Goal: Communication & Community: Participate in discussion

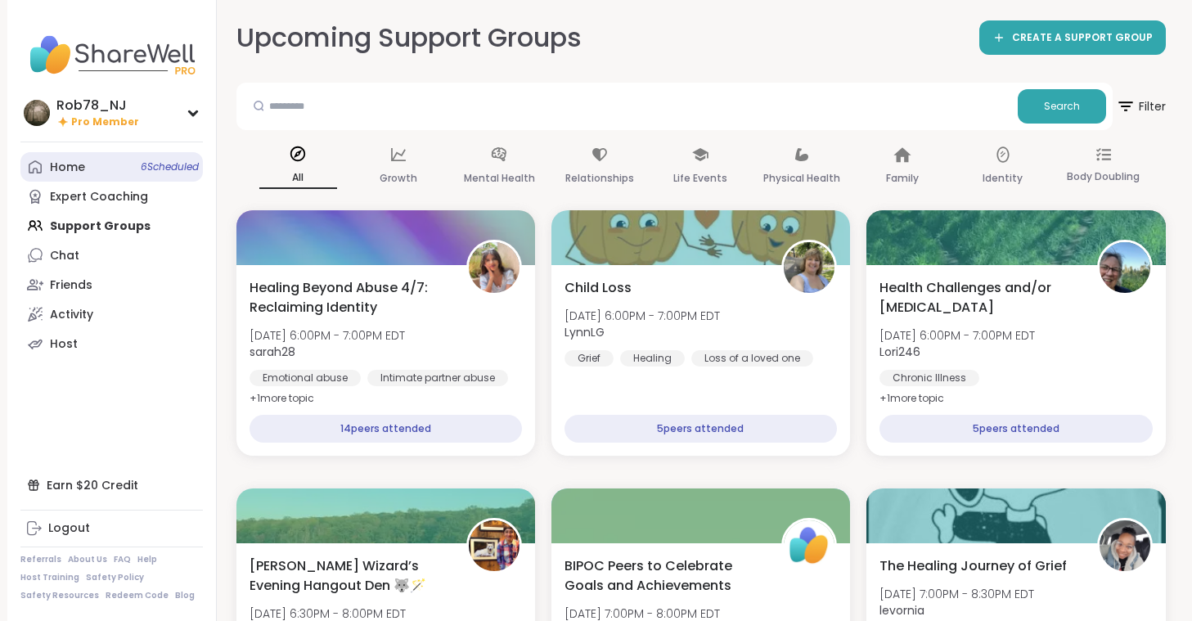
click at [88, 171] on link "Home 6 Scheduled" at bounding box center [111, 166] width 182 height 29
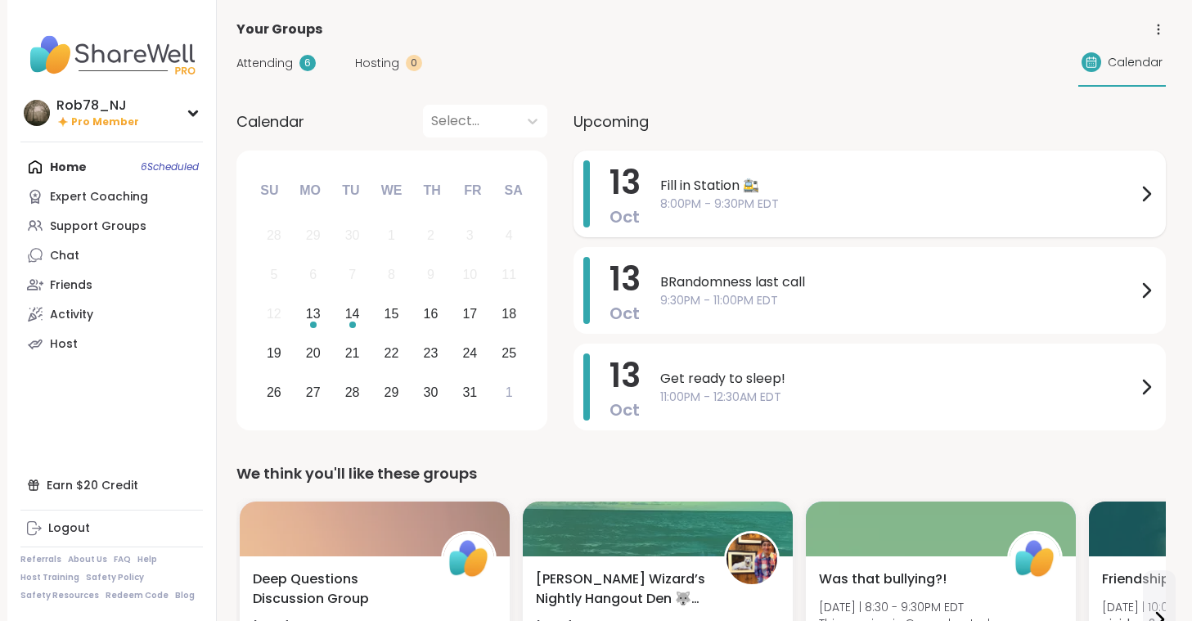
click at [738, 197] on span "8:00PM - 9:30PM EDT" at bounding box center [898, 203] width 476 height 17
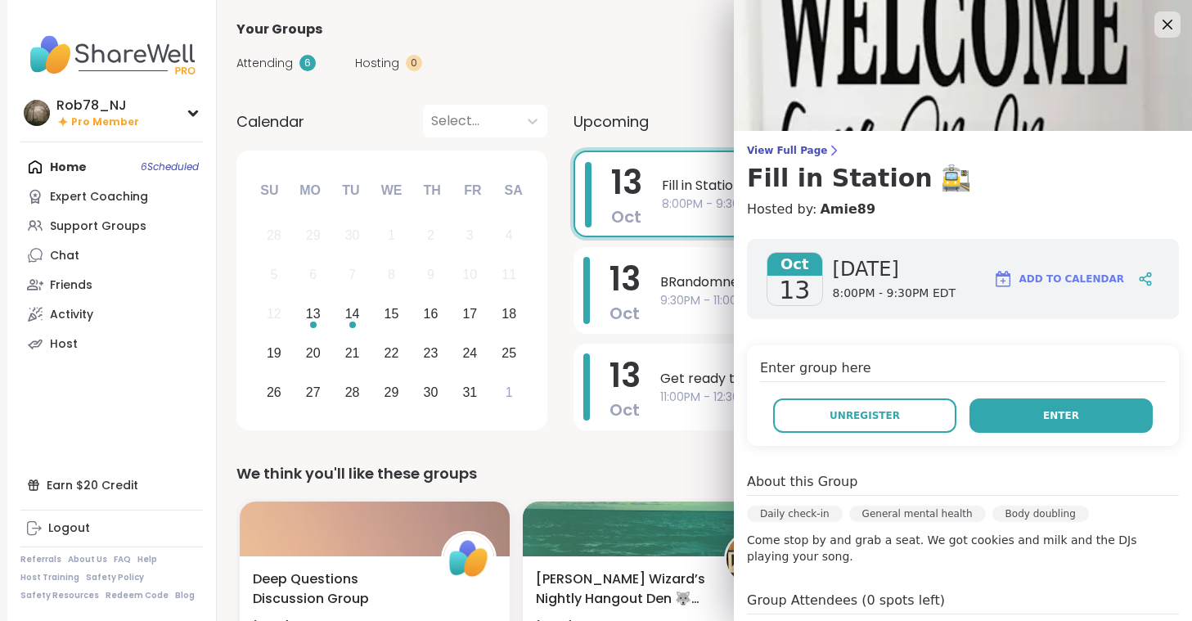
click at [1035, 415] on button "Enter" at bounding box center [1060, 415] width 183 height 34
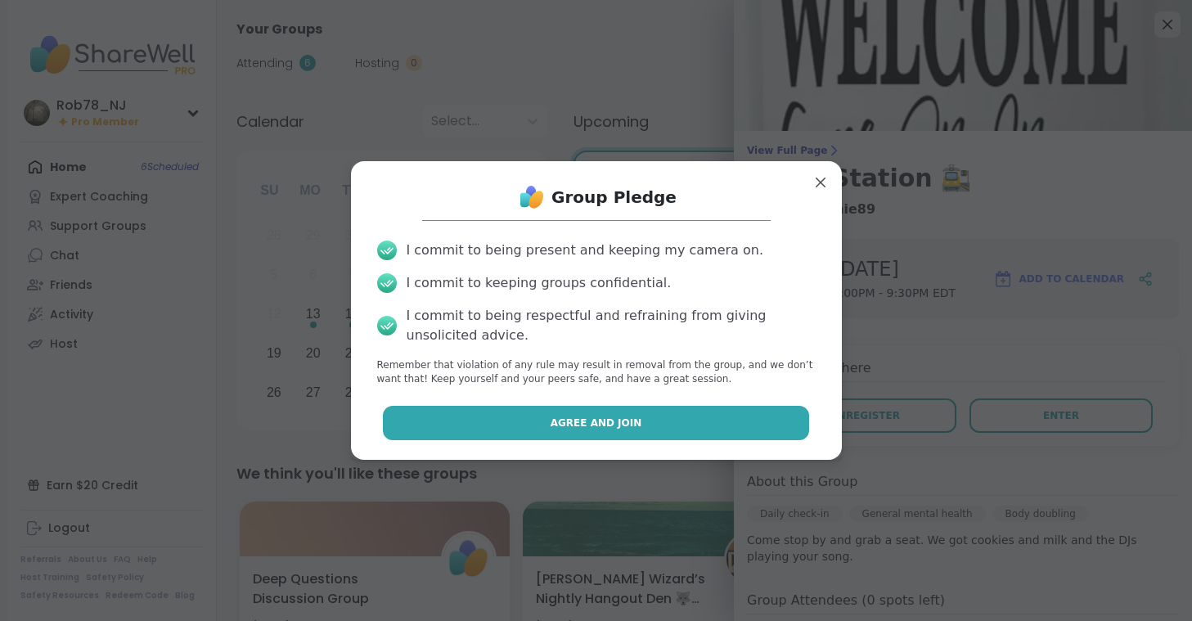
click at [609, 424] on span "Agree and Join" at bounding box center [596, 422] width 92 height 15
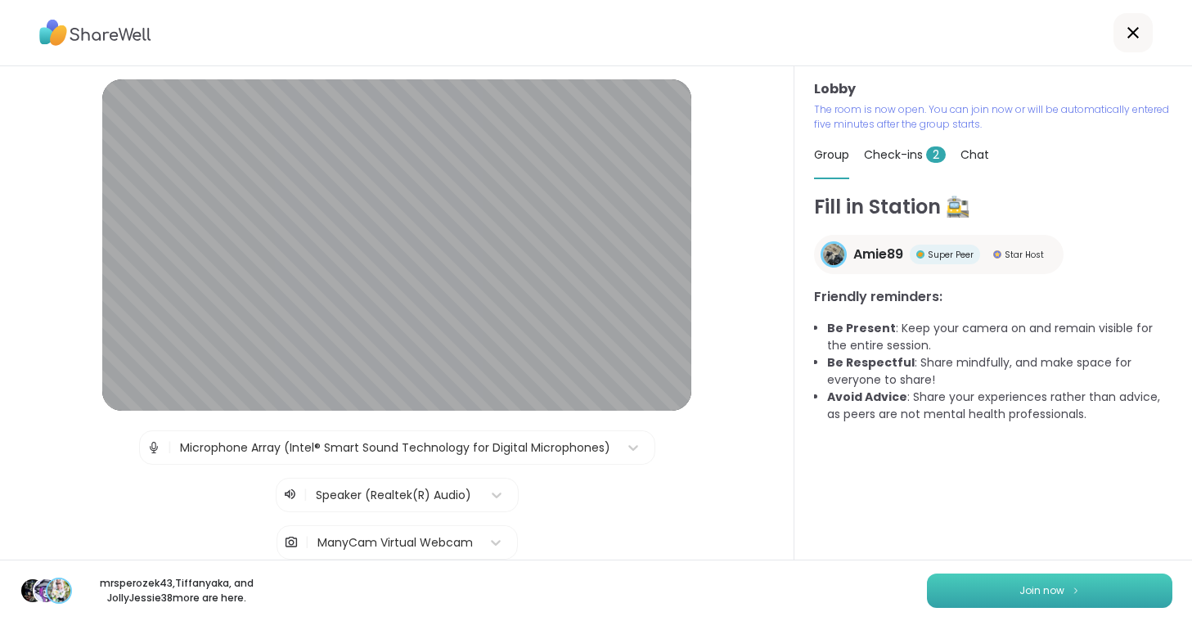
click at [1007, 584] on button "Join now" at bounding box center [1049, 590] width 245 height 34
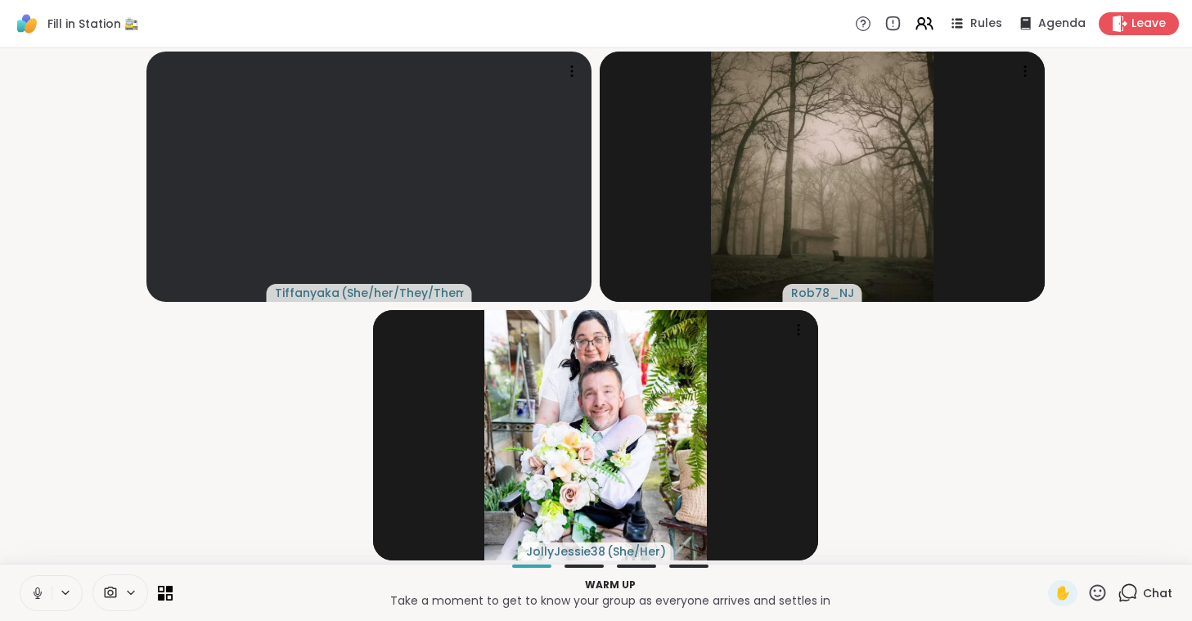
click at [38, 595] on icon at bounding box center [37, 593] width 15 height 15
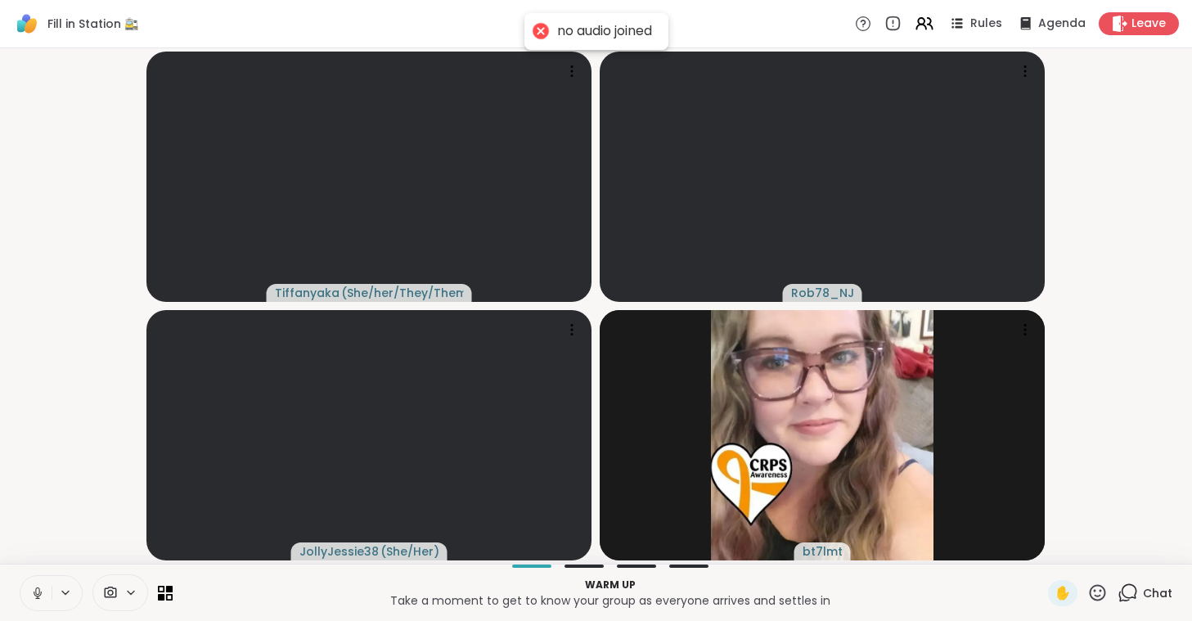
click at [38, 591] on icon at bounding box center [37, 593] width 15 height 15
click at [119, 581] on div at bounding box center [120, 592] width 56 height 37
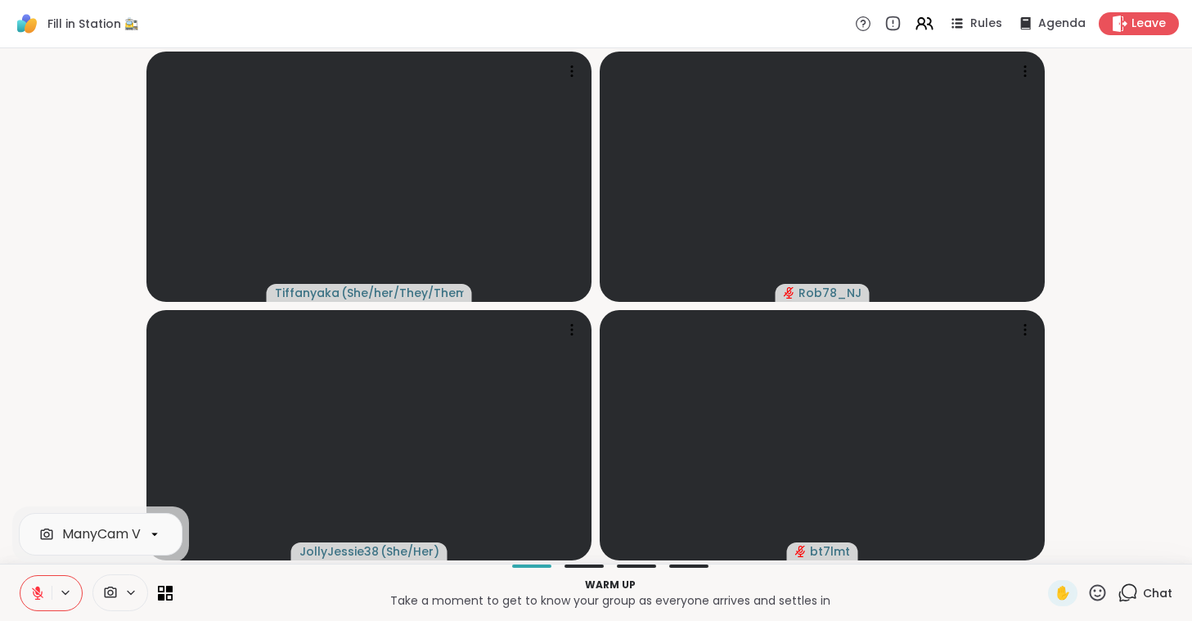
click at [102, 531] on div "ManyCam Virtual Webcam" at bounding box center [149, 534] width 174 height 20
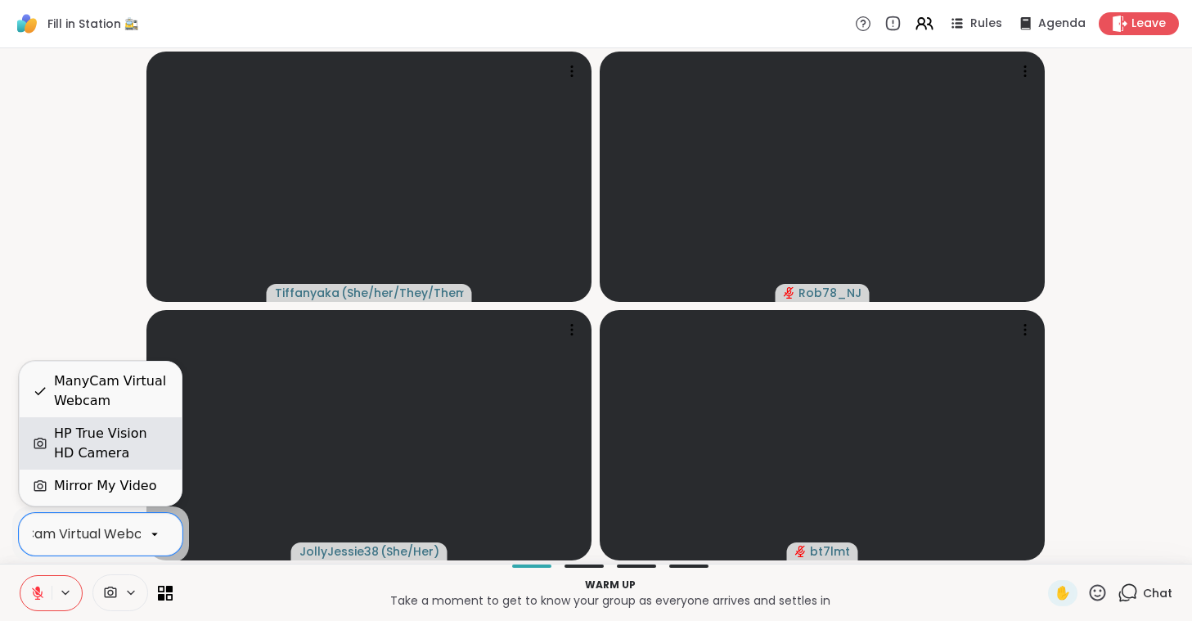
click at [114, 442] on div "HP True Vision HD Camera" at bounding box center [111, 443] width 114 height 39
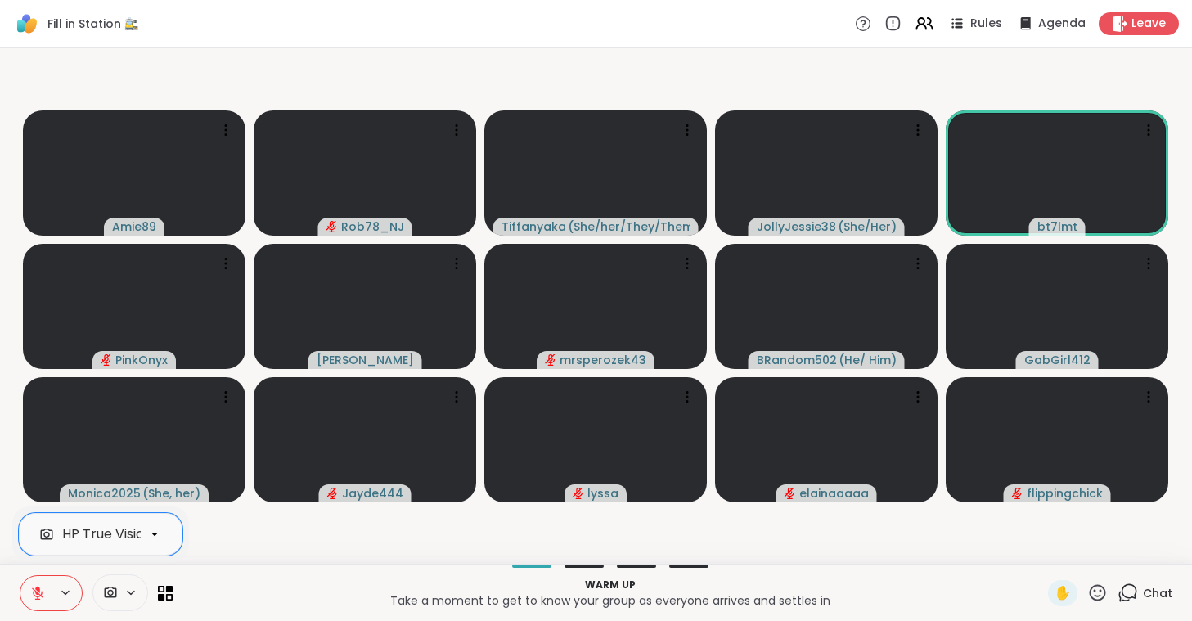
click at [34, 603] on button at bounding box center [35, 593] width 31 height 34
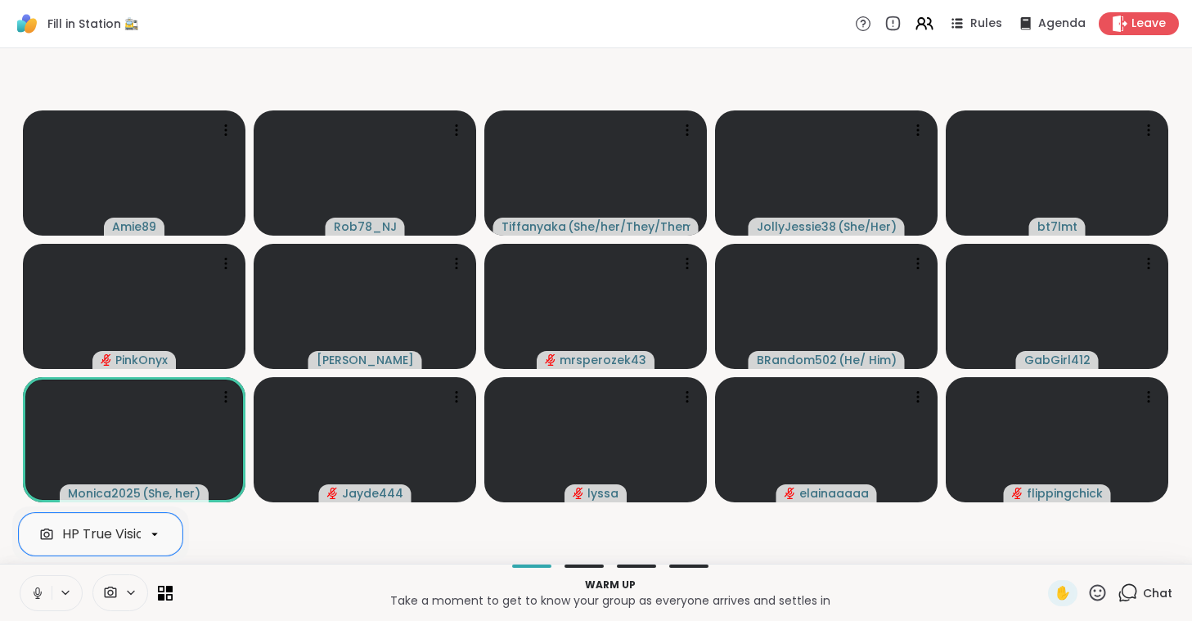
click at [34, 603] on button at bounding box center [35, 593] width 31 height 34
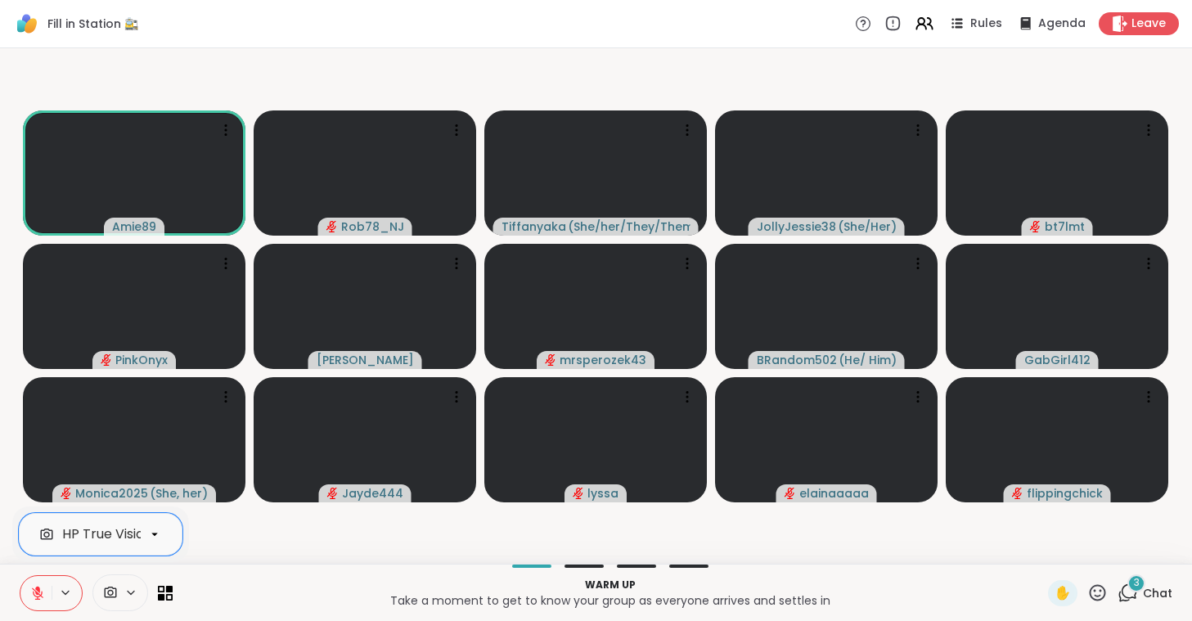
click at [38, 585] on button at bounding box center [35, 593] width 31 height 34
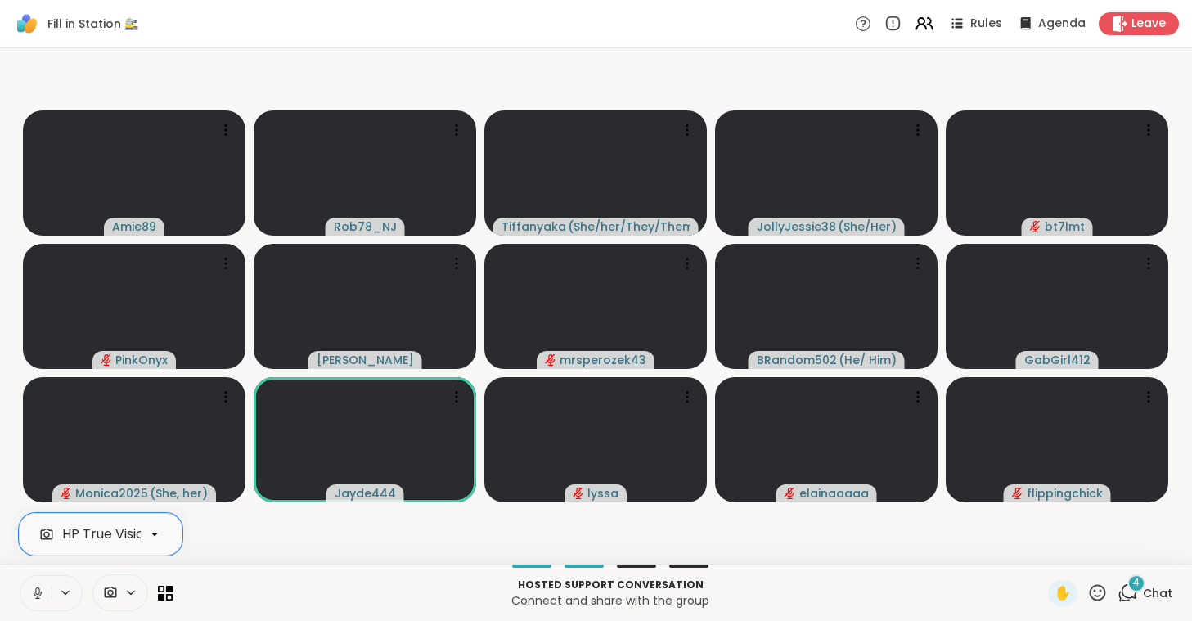
click at [39, 590] on icon at bounding box center [37, 590] width 4 height 7
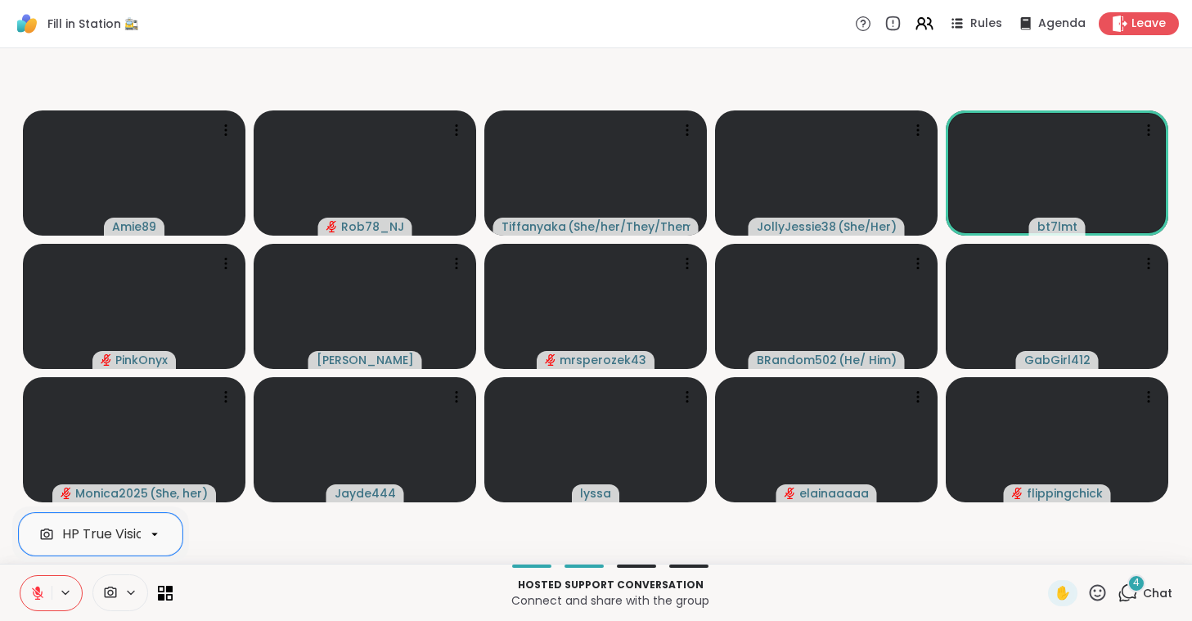
click at [39, 590] on icon at bounding box center [37, 589] width 5 height 7
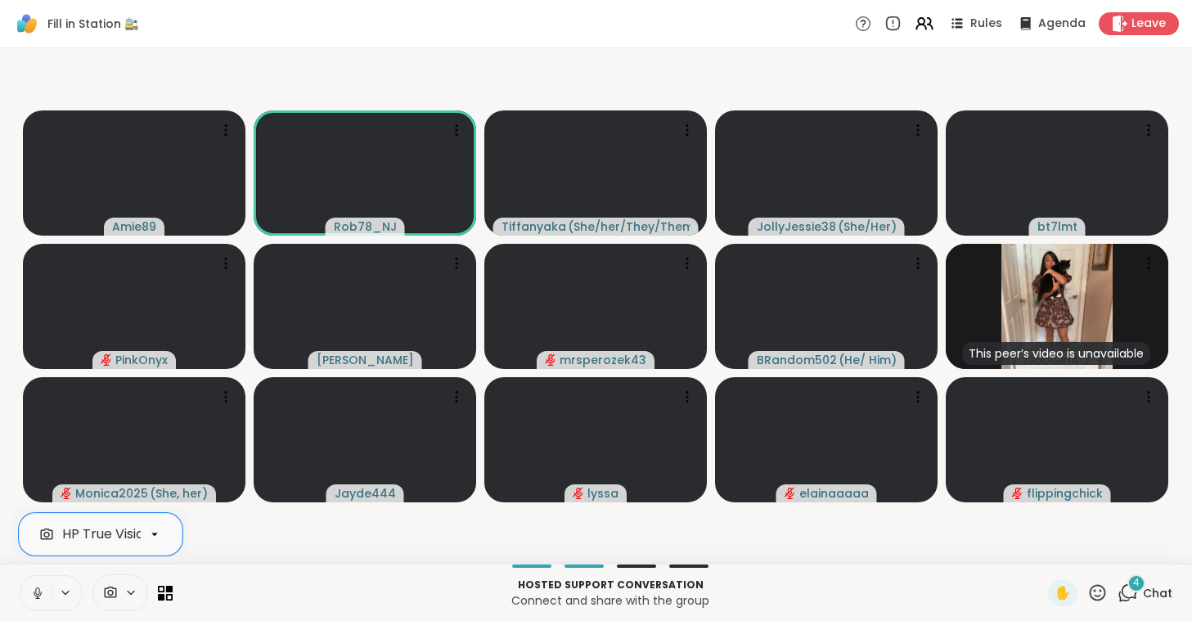
click at [39, 590] on icon at bounding box center [37, 590] width 4 height 7
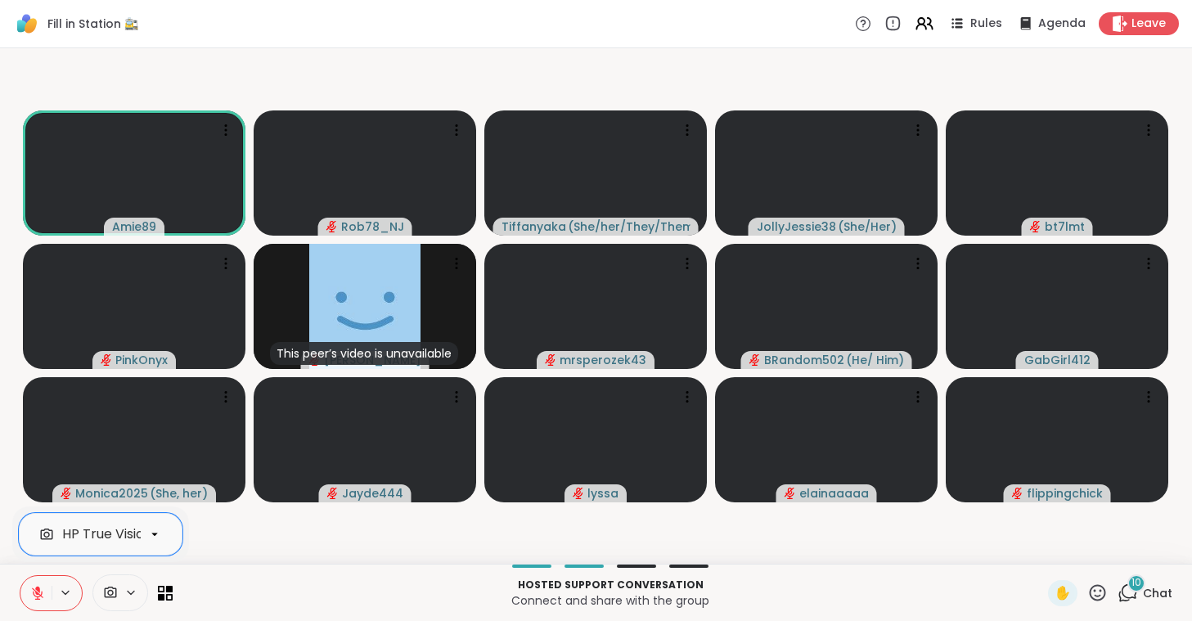
click at [38, 590] on icon at bounding box center [37, 589] width 5 height 7
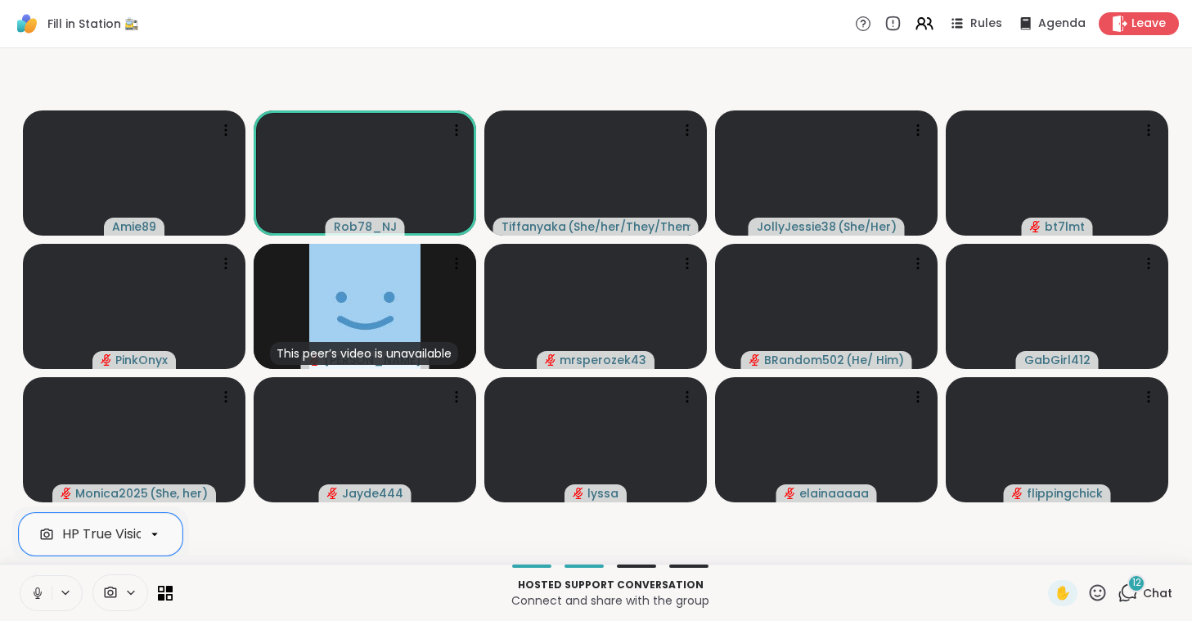
click at [38, 590] on icon at bounding box center [37, 593] width 15 height 15
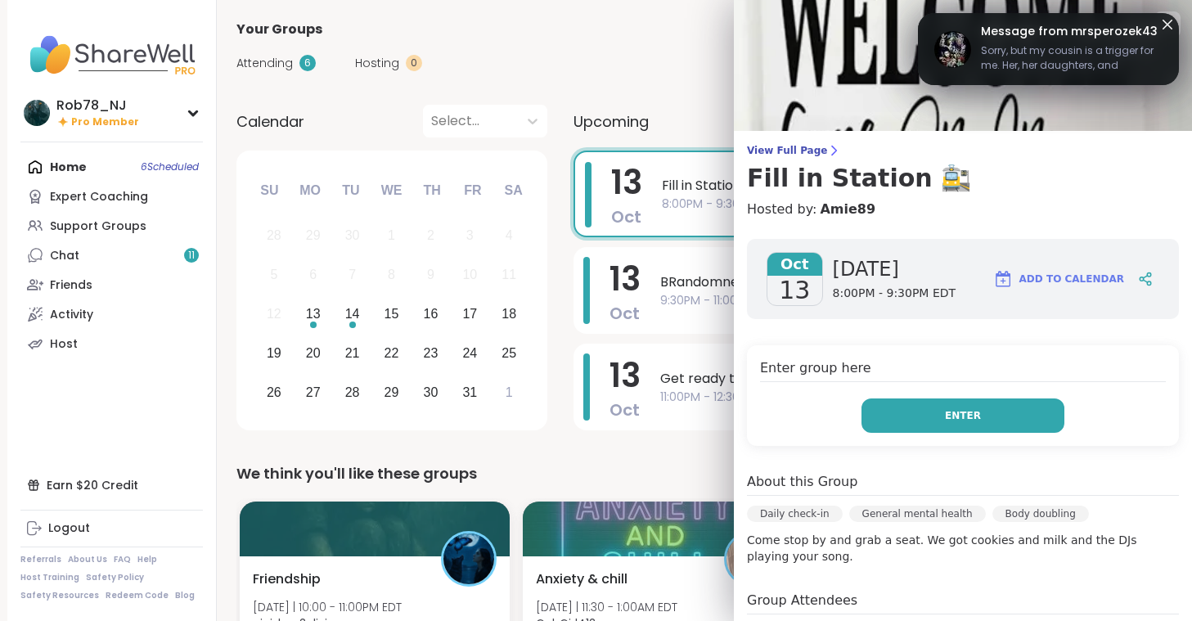
click at [971, 419] on span "Enter" at bounding box center [963, 415] width 36 height 15
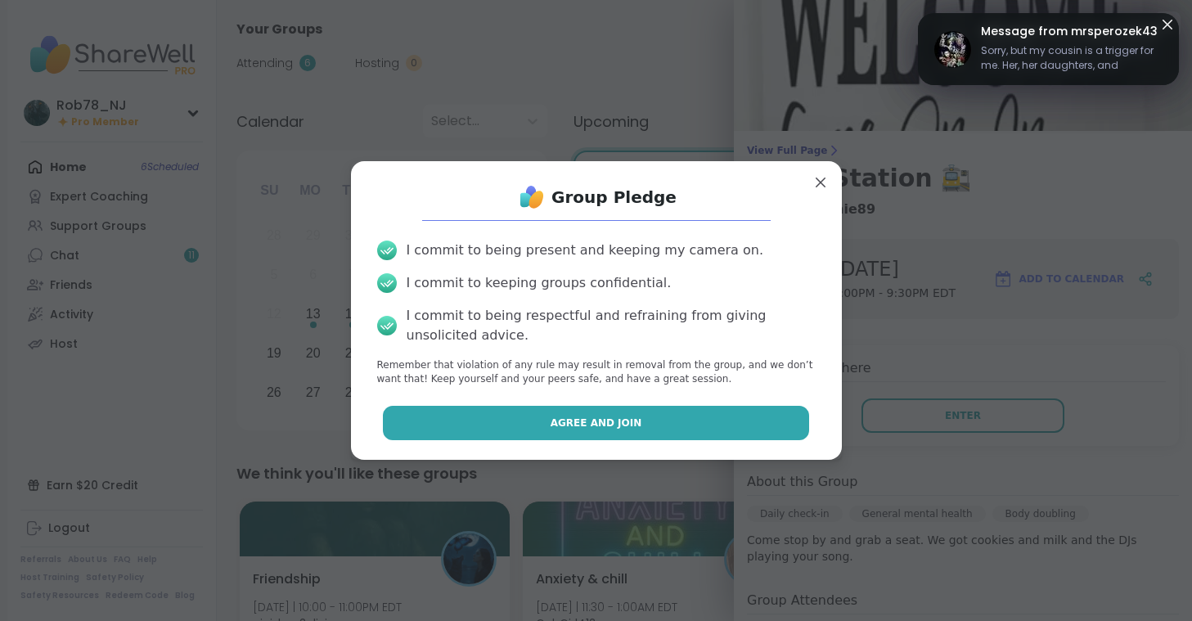
click at [644, 424] on button "Agree and Join" at bounding box center [596, 423] width 426 height 34
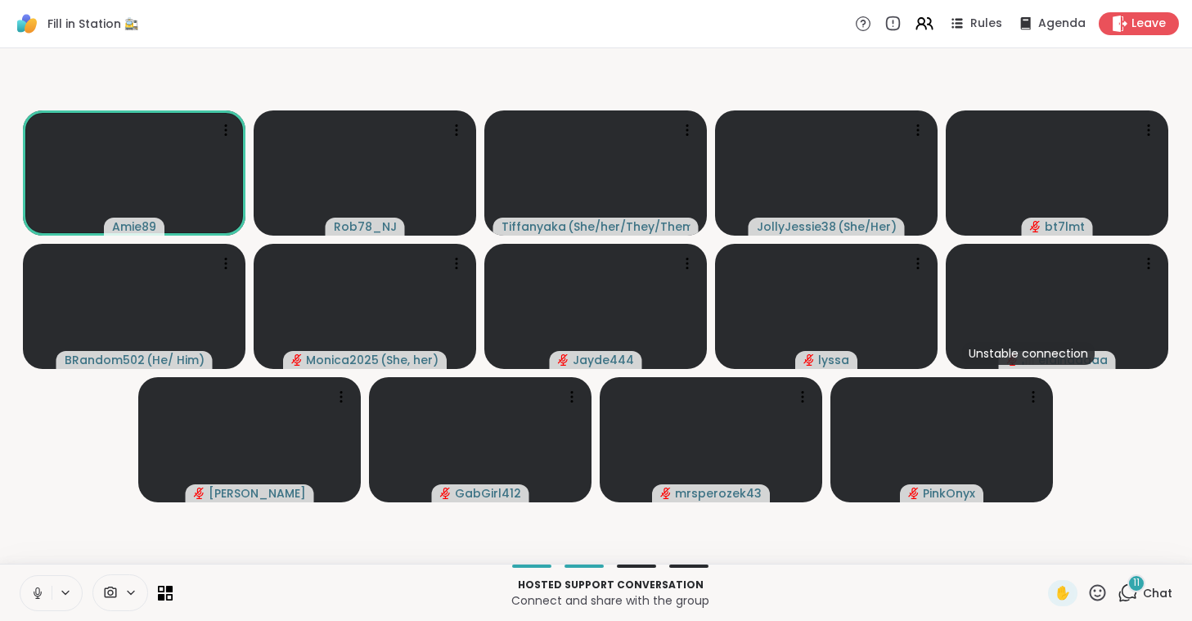
click at [119, 595] on span at bounding box center [108, 593] width 31 height 16
click at [121, 591] on span at bounding box center [108, 593] width 31 height 16
click at [122, 590] on span at bounding box center [108, 593] width 31 height 16
click at [137, 527] on div "ManyCam Virtual Webcam" at bounding box center [149, 534] width 174 height 20
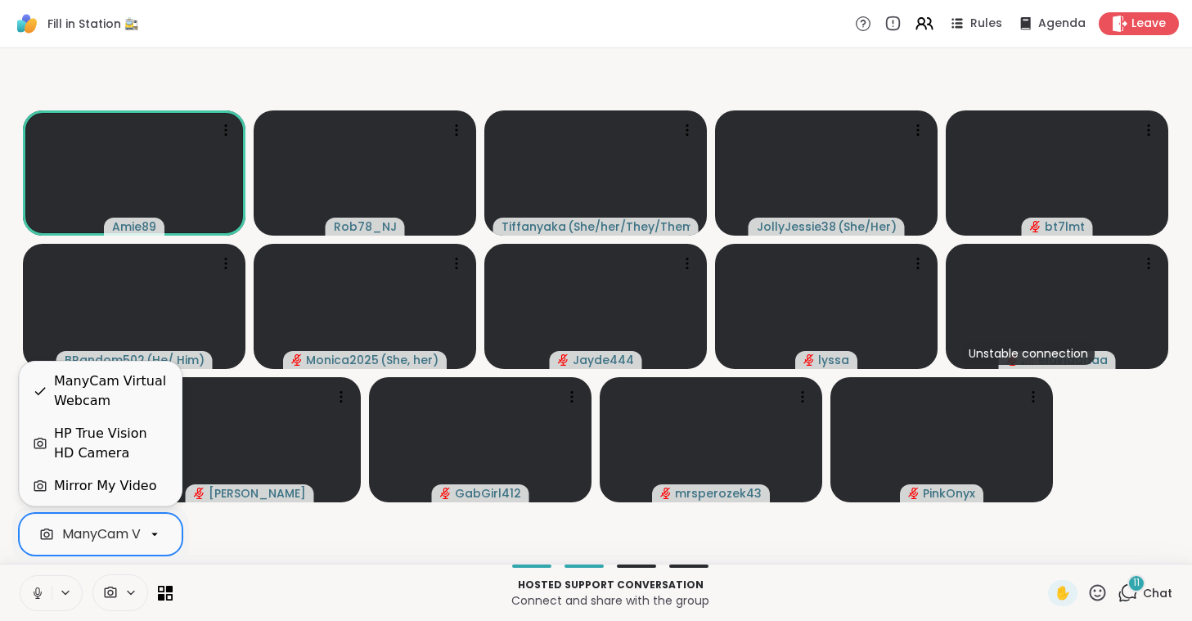
click at [143, 443] on div "HP True Vision HD Camera" at bounding box center [111, 443] width 114 height 39
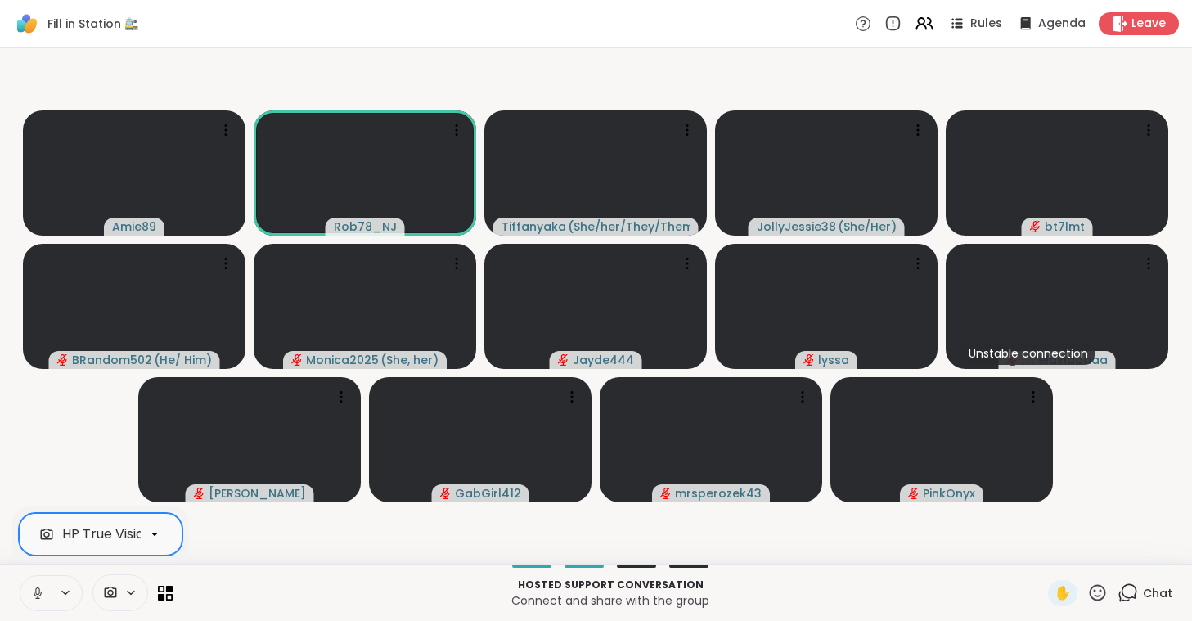
click at [29, 590] on button at bounding box center [35, 593] width 31 height 34
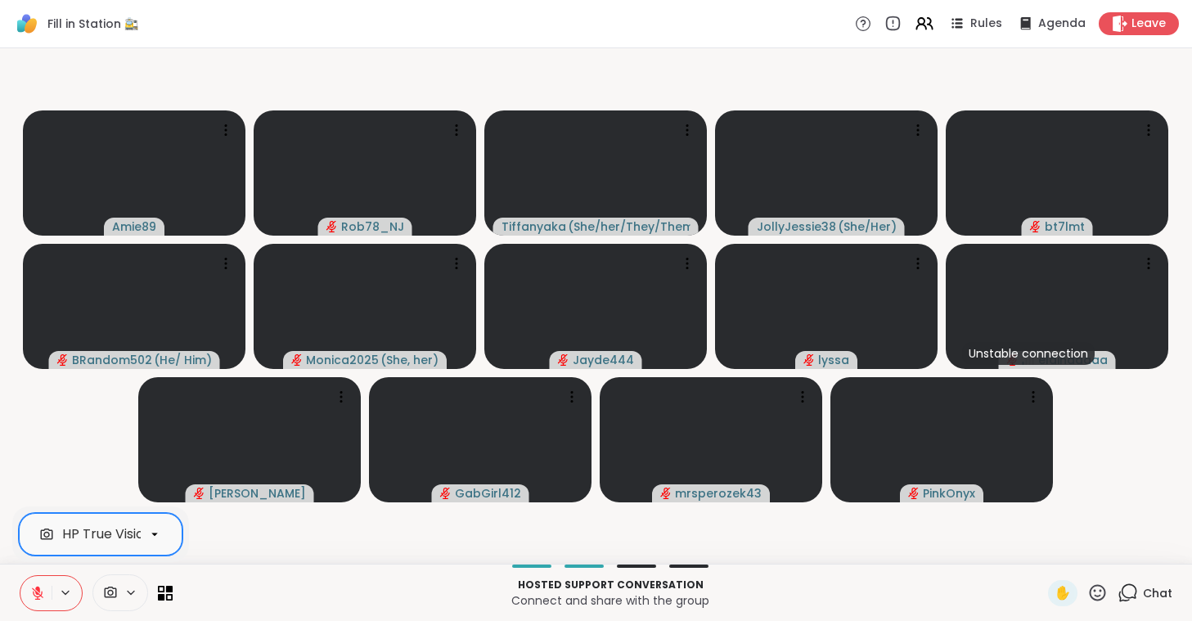
click at [38, 592] on icon at bounding box center [37, 593] width 15 height 15
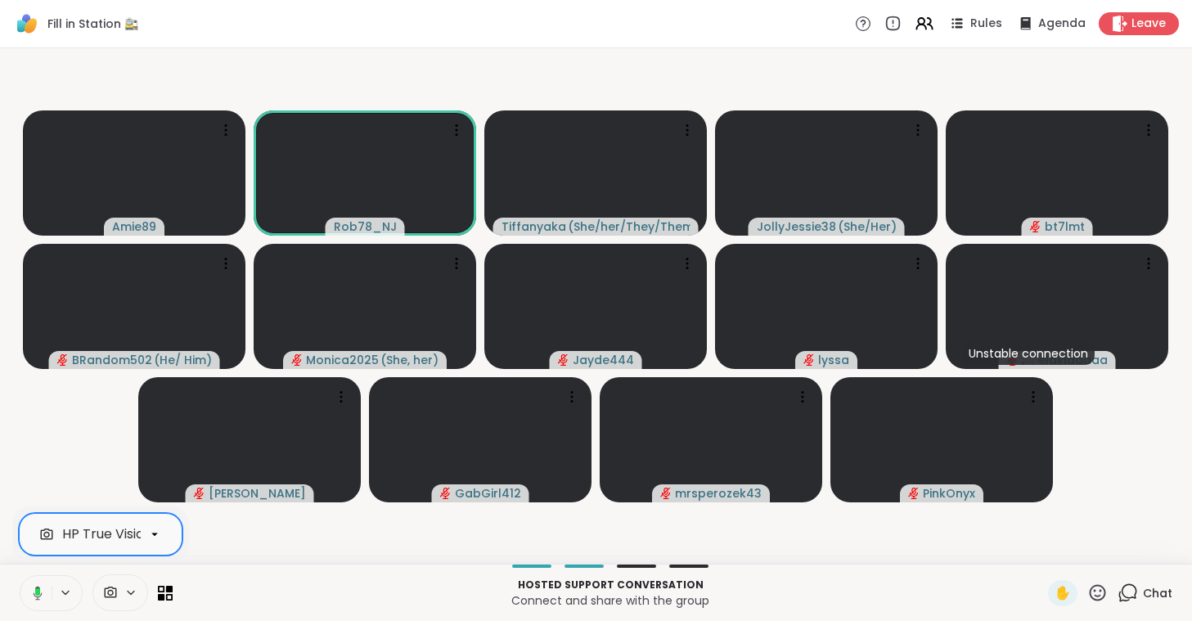
click at [38, 592] on rect at bounding box center [37, 591] width 5 height 7
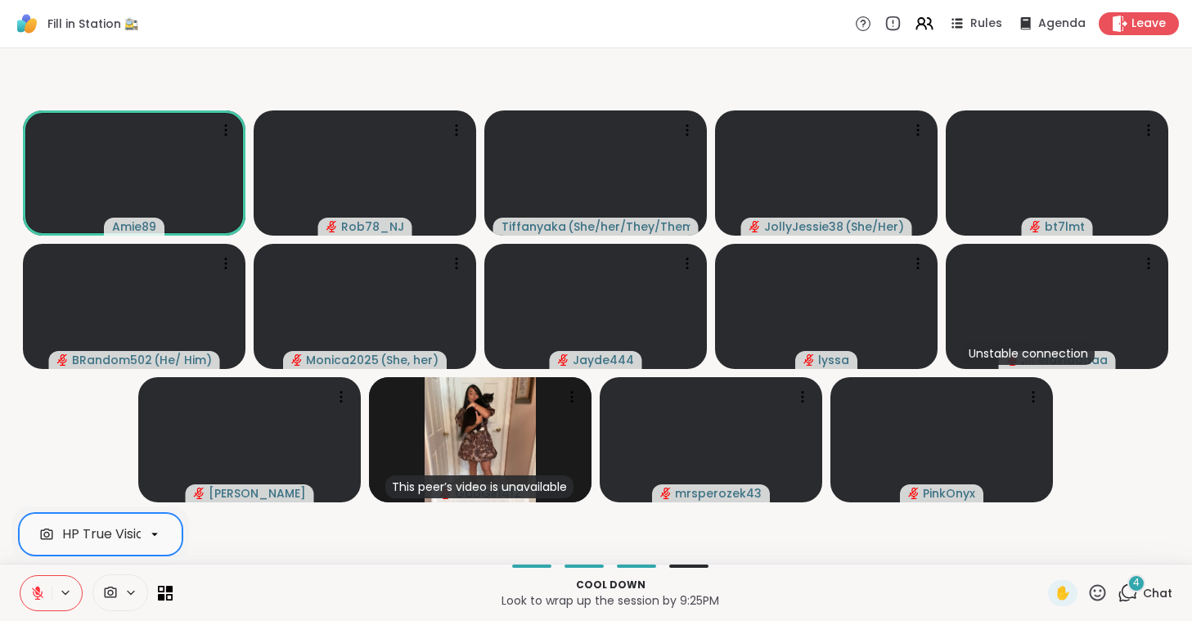
click at [38, 592] on icon at bounding box center [37, 593] width 15 height 15
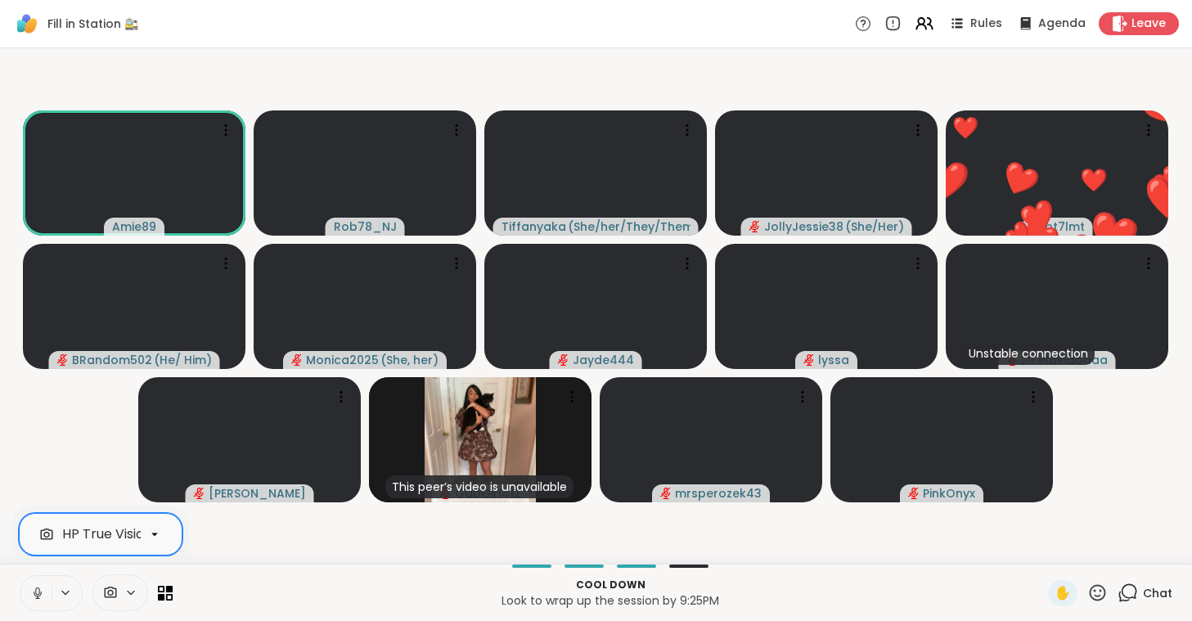
click at [38, 590] on icon at bounding box center [37, 593] width 15 height 15
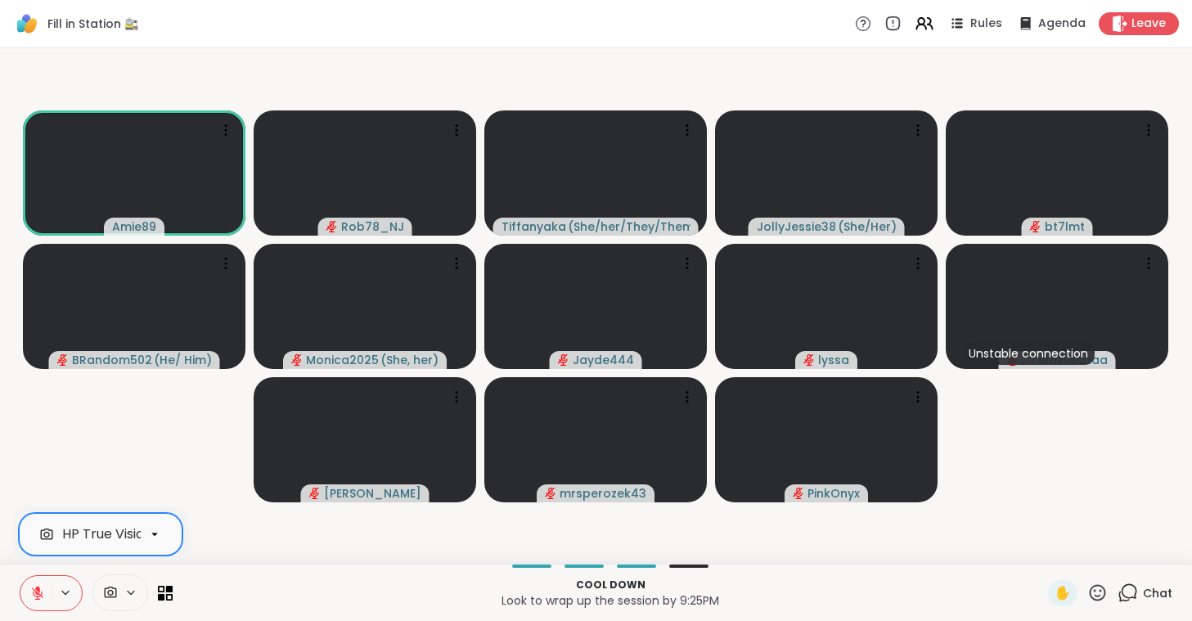
click at [38, 590] on icon at bounding box center [37, 589] width 5 height 7
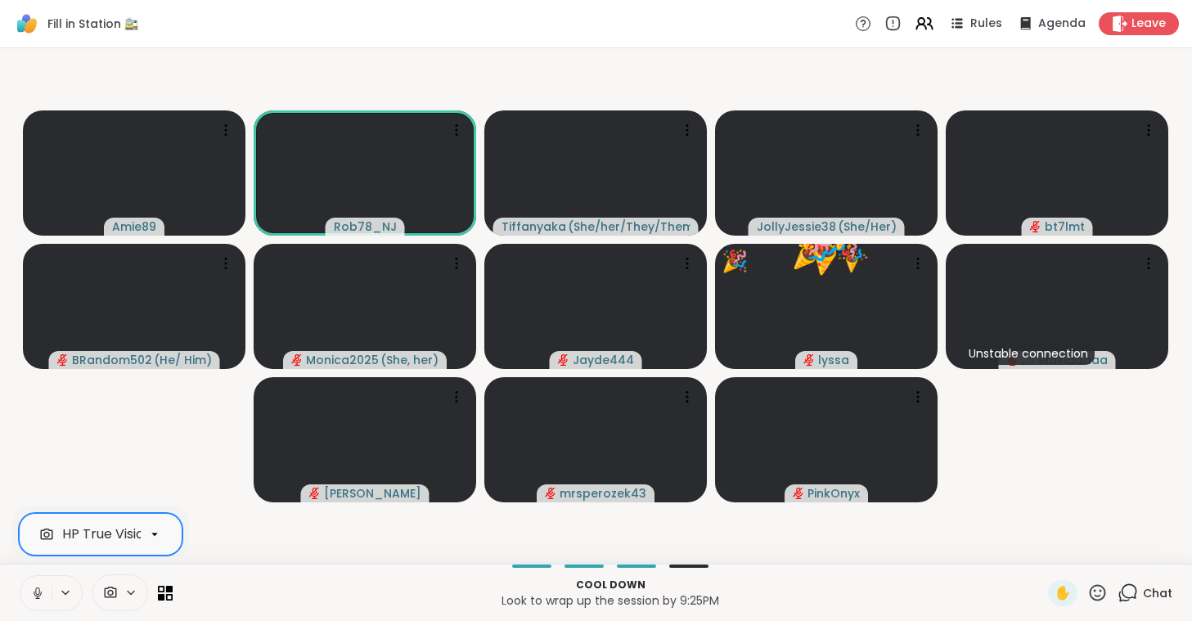
click at [38, 590] on icon at bounding box center [37, 593] width 15 height 15
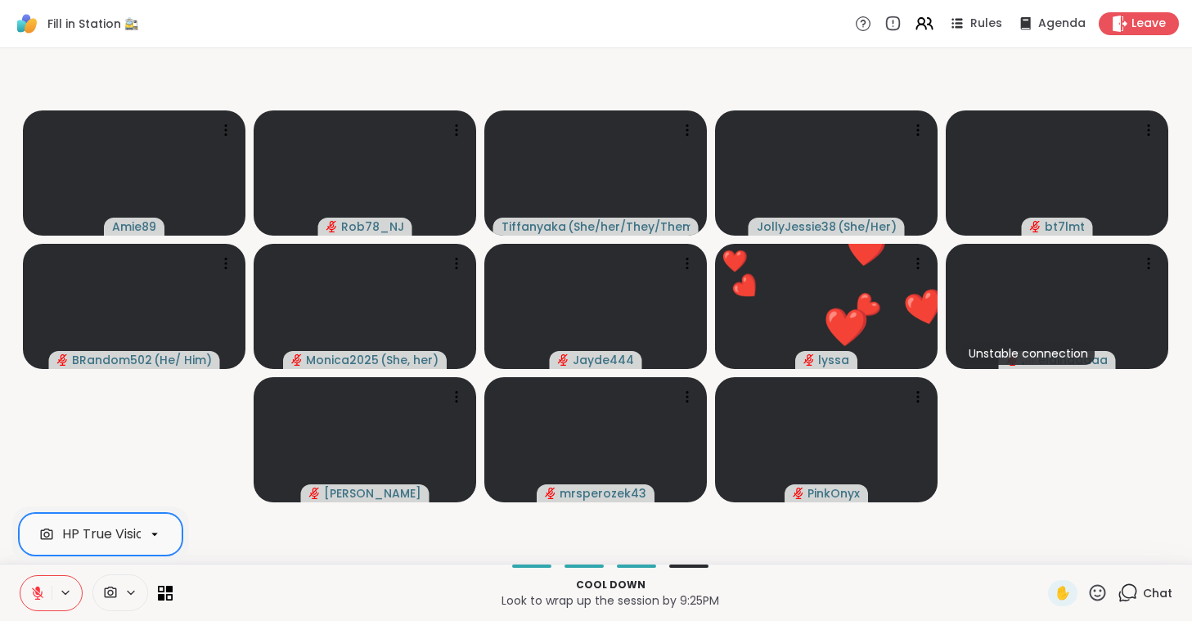
click at [38, 590] on icon at bounding box center [37, 589] width 5 height 7
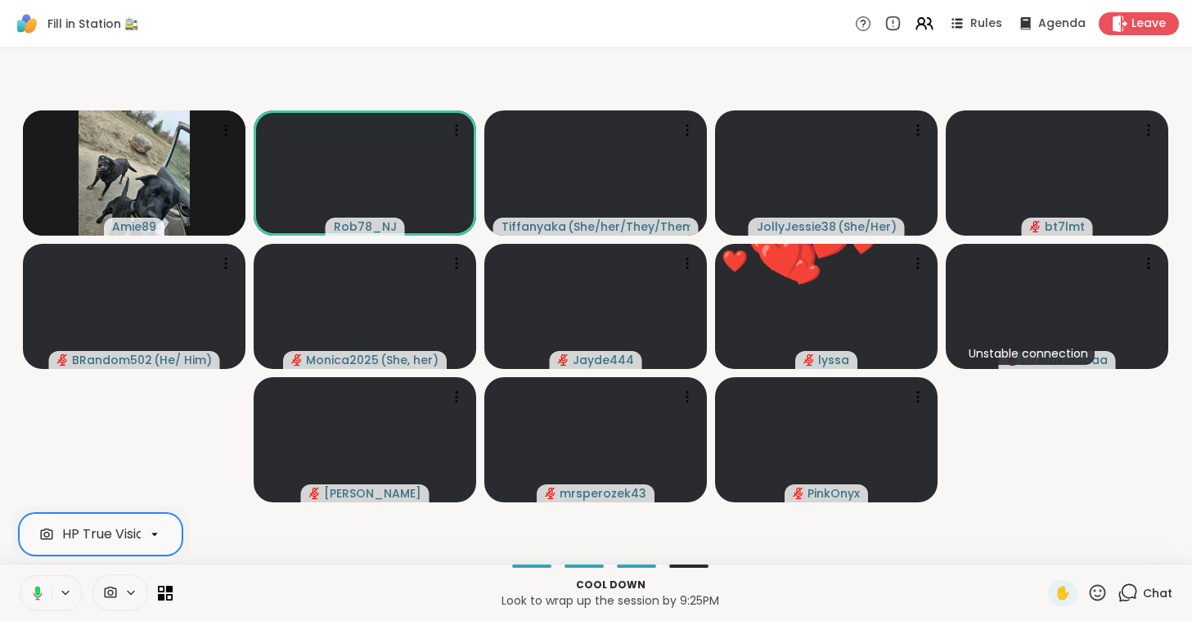
click at [38, 590] on icon at bounding box center [37, 590] width 5 height 9
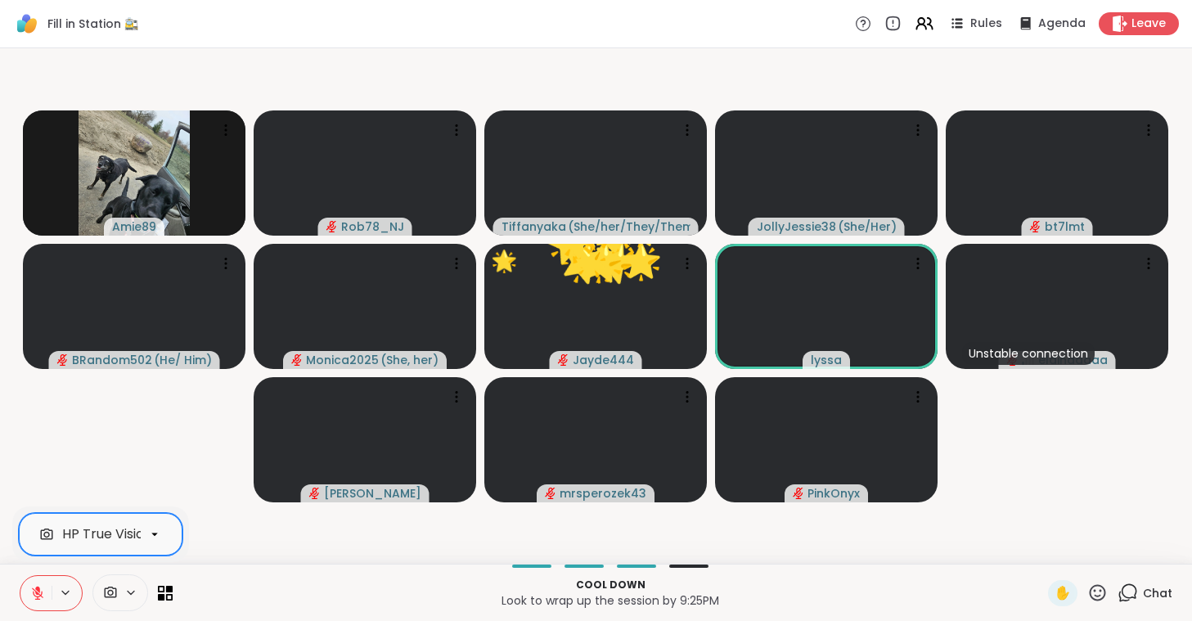
click at [38, 590] on icon at bounding box center [37, 589] width 5 height 7
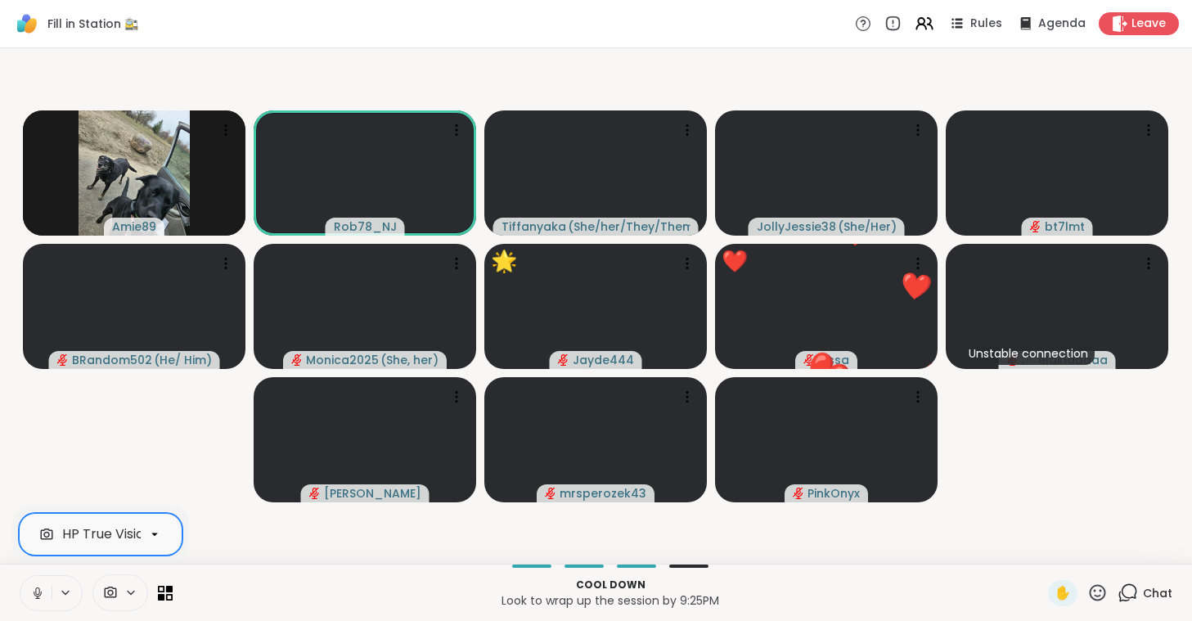
click at [38, 590] on icon at bounding box center [37, 593] width 15 height 15
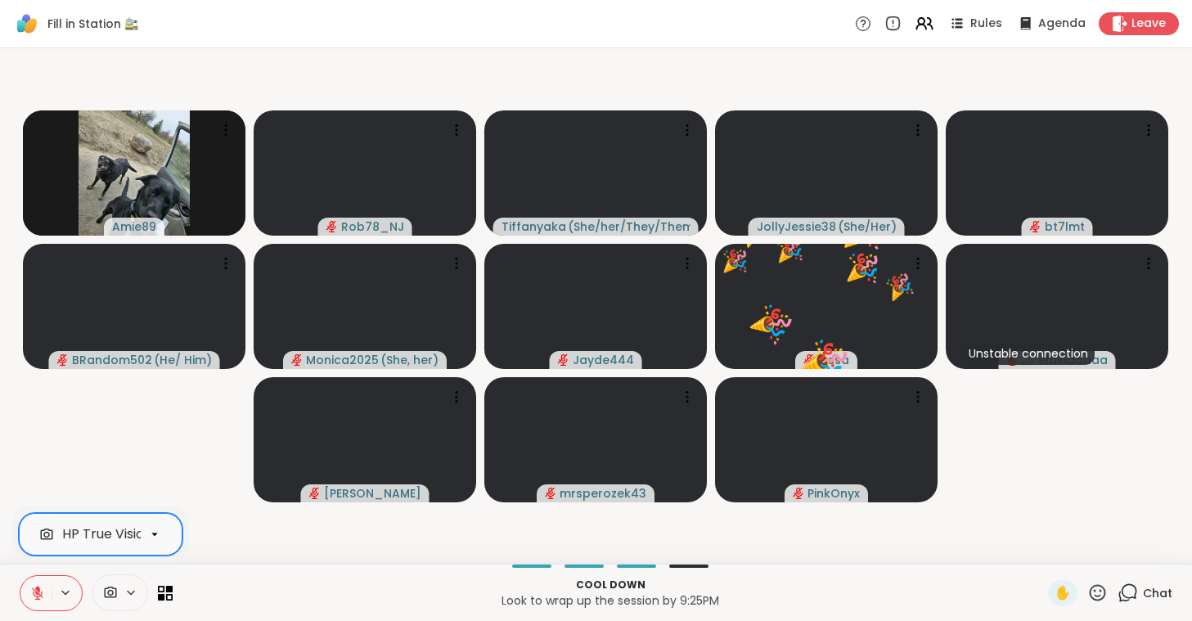
click at [38, 590] on icon at bounding box center [37, 589] width 5 height 7
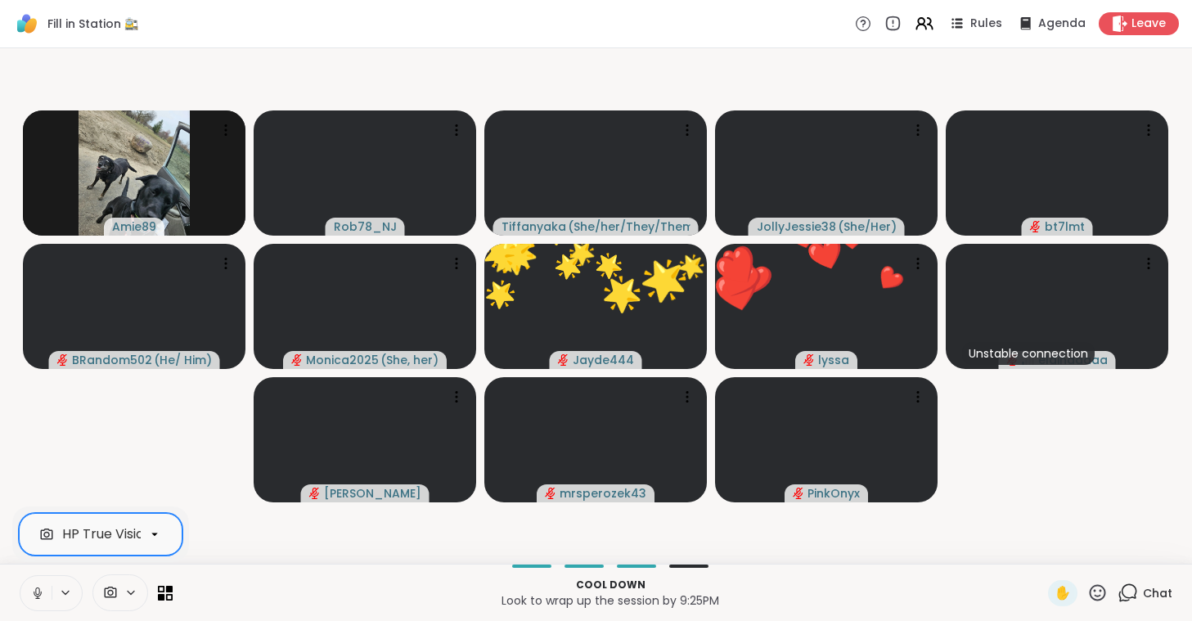
click at [38, 590] on icon at bounding box center [37, 593] width 15 height 15
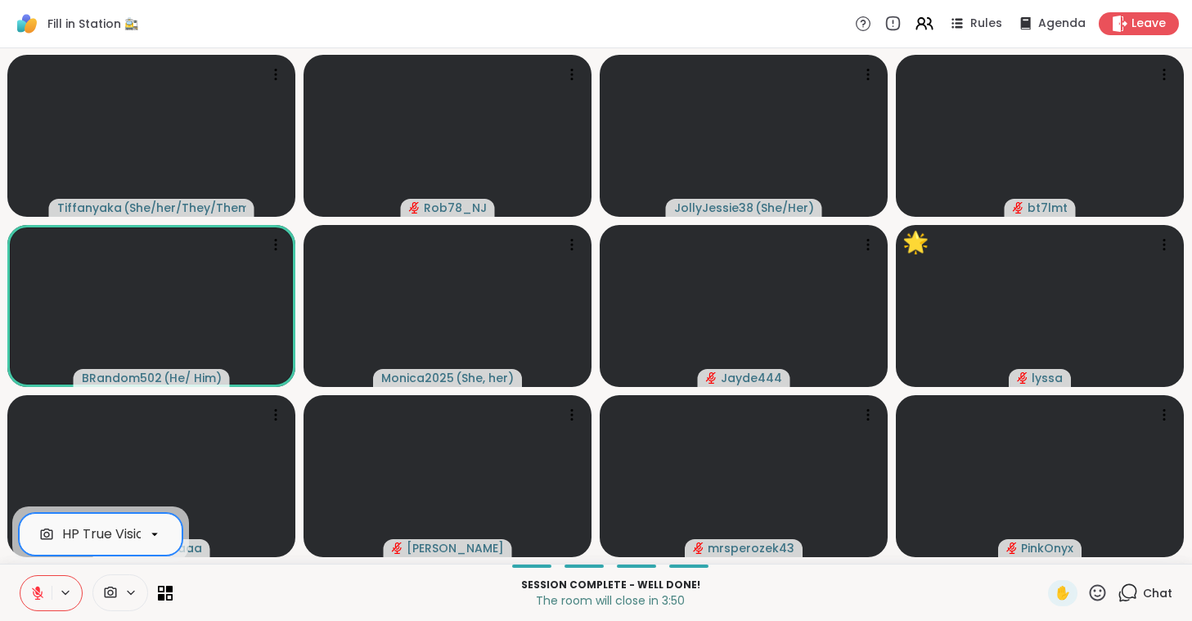
click at [38, 590] on icon at bounding box center [37, 589] width 5 height 7
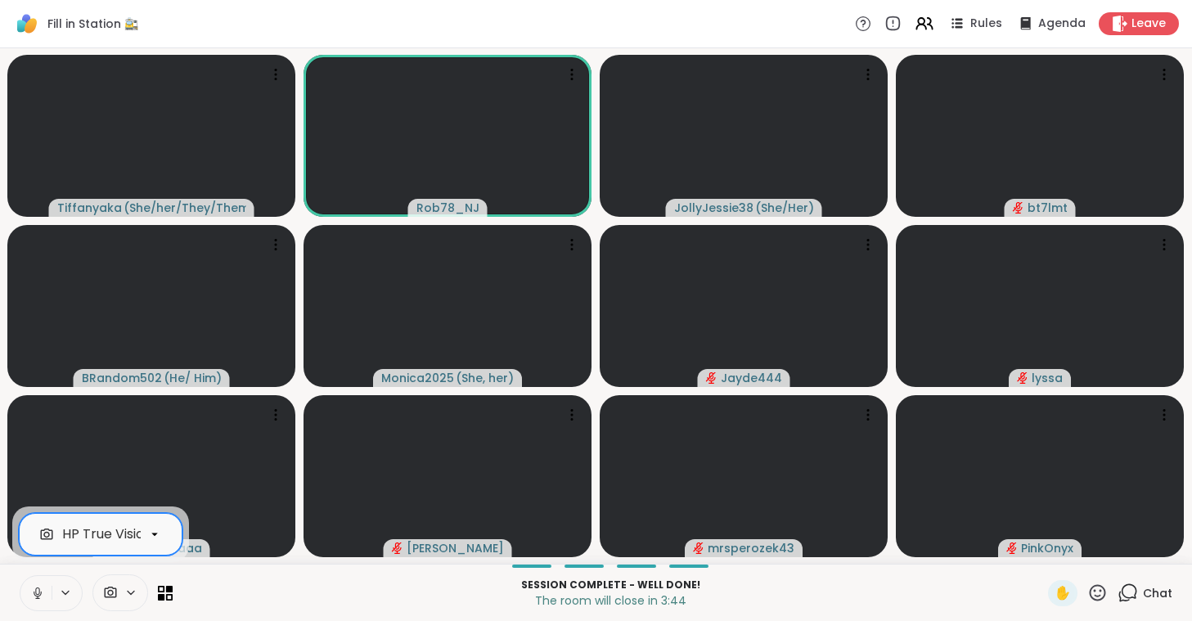
click at [38, 590] on icon at bounding box center [37, 593] width 15 height 15
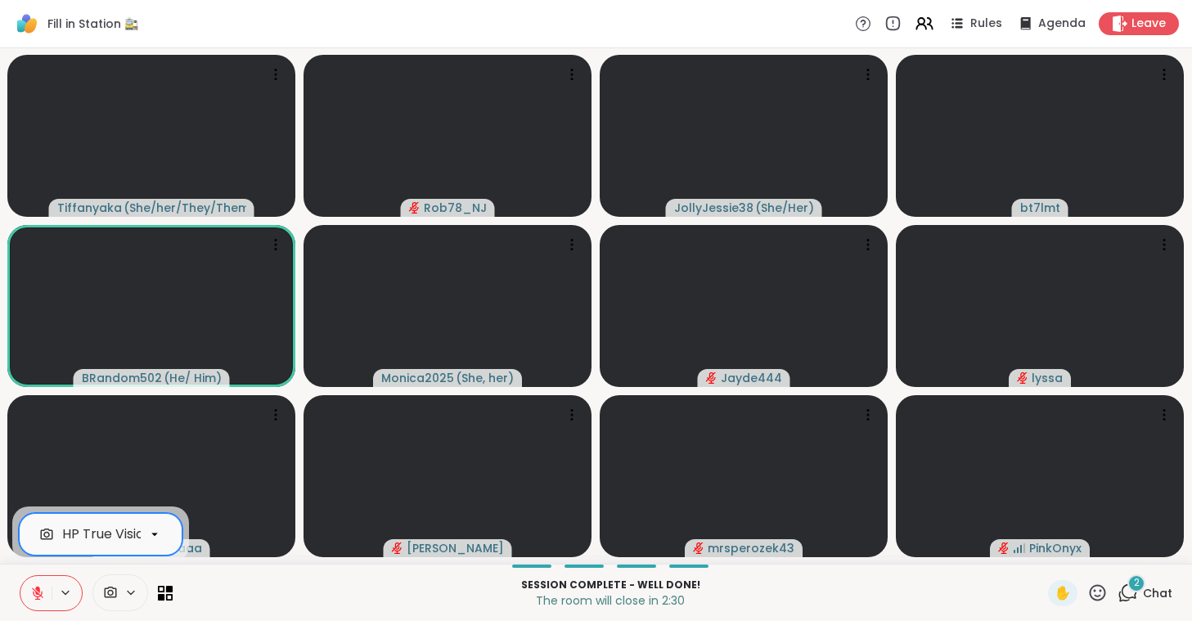
click at [38, 590] on icon at bounding box center [37, 589] width 5 height 7
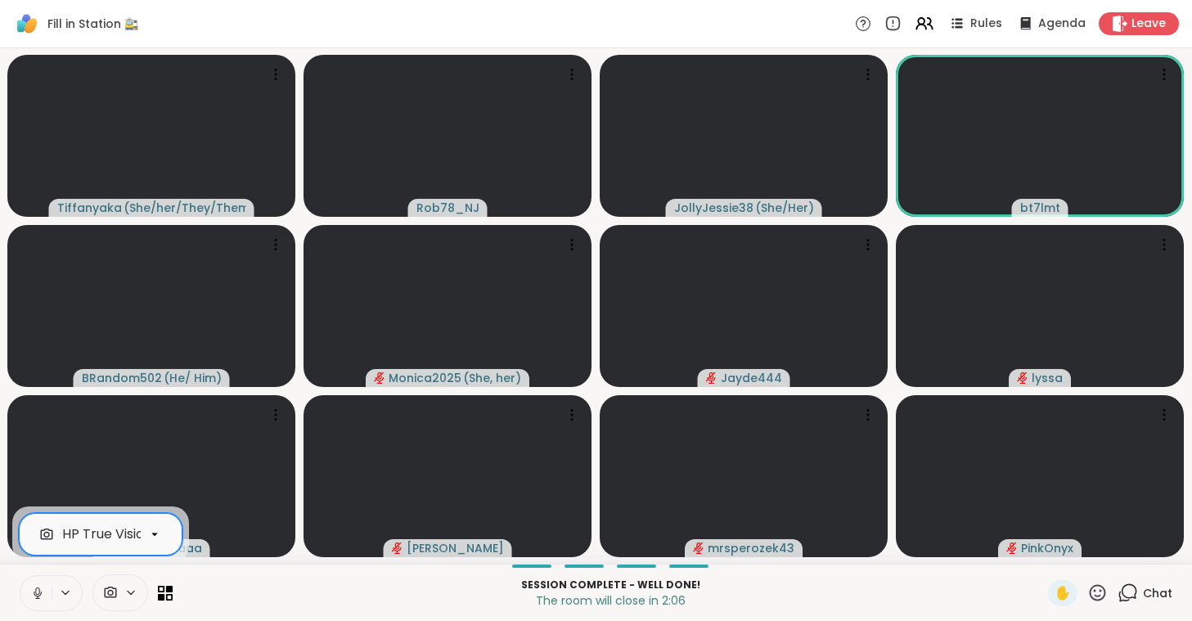
click at [39, 593] on icon at bounding box center [37, 590] width 4 height 7
click at [39, 593] on icon at bounding box center [37, 593] width 15 height 15
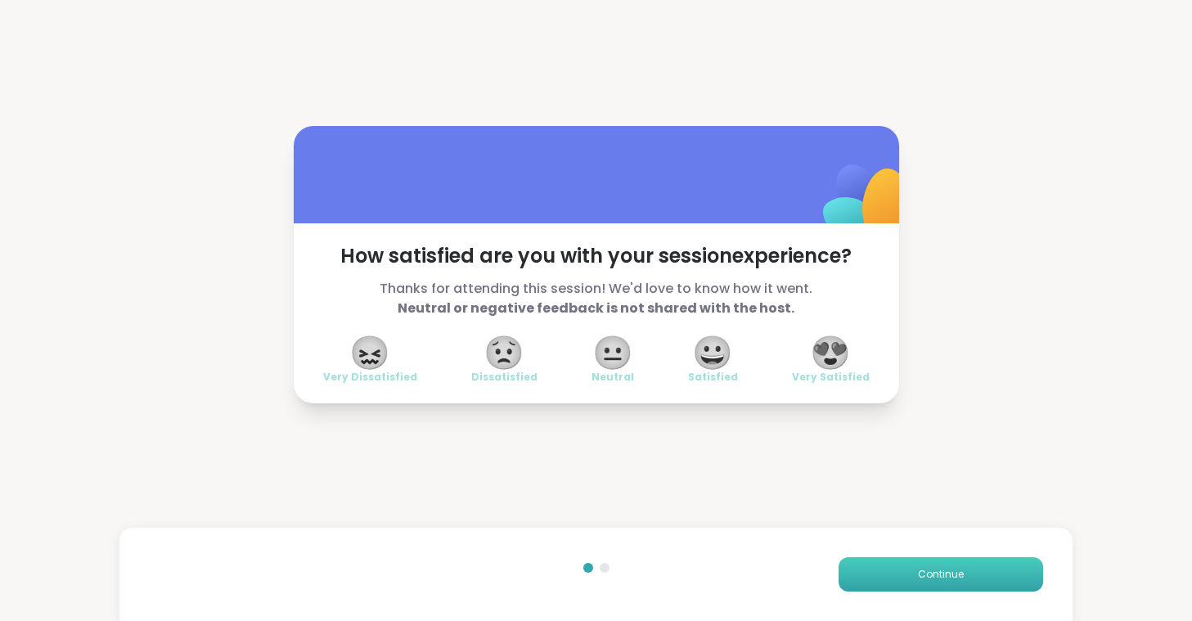
click at [891, 578] on button "Continue" at bounding box center [940, 574] width 204 height 34
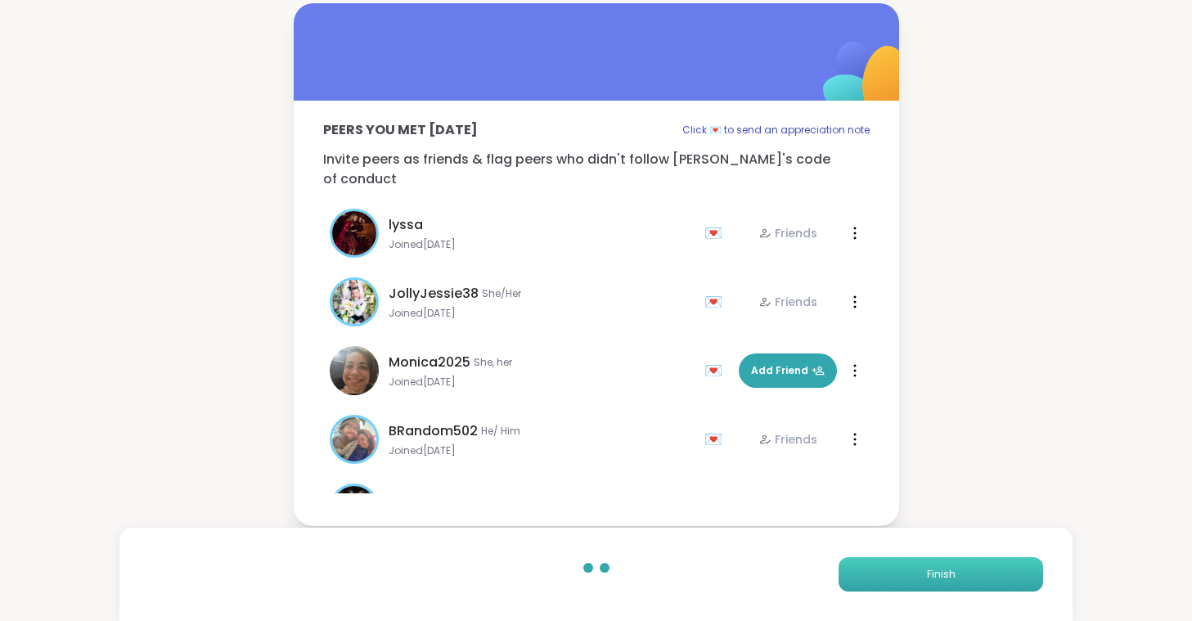
click at [891, 578] on button "Finish" at bounding box center [940, 574] width 204 height 34
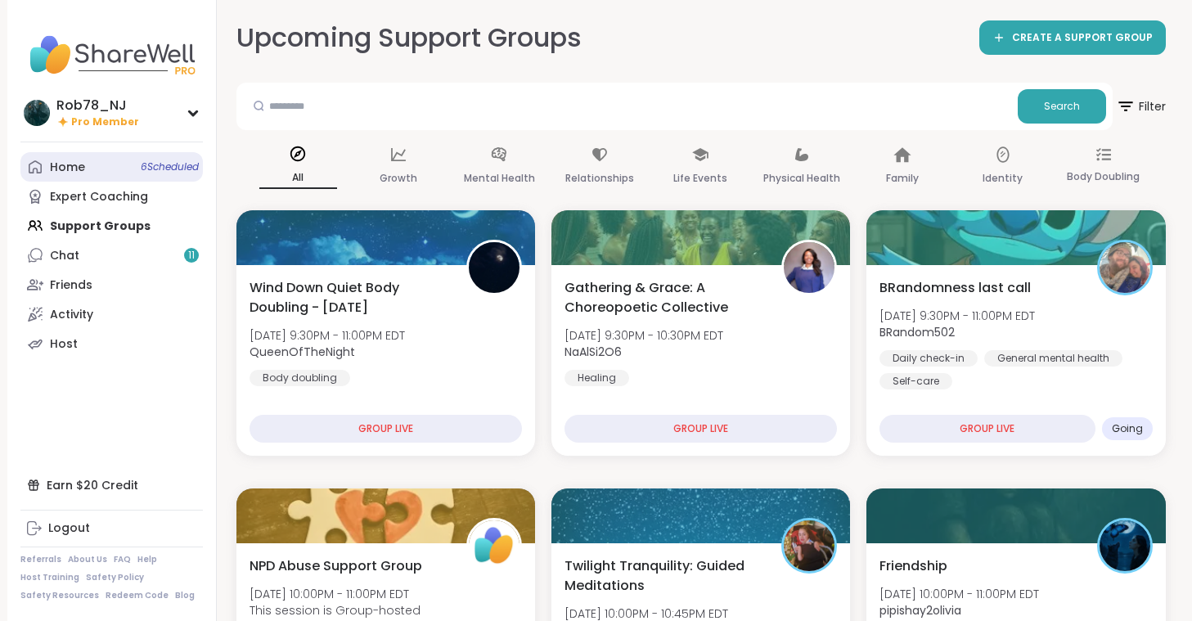
click at [74, 164] on div "Home 6 Scheduled" at bounding box center [67, 167] width 35 height 16
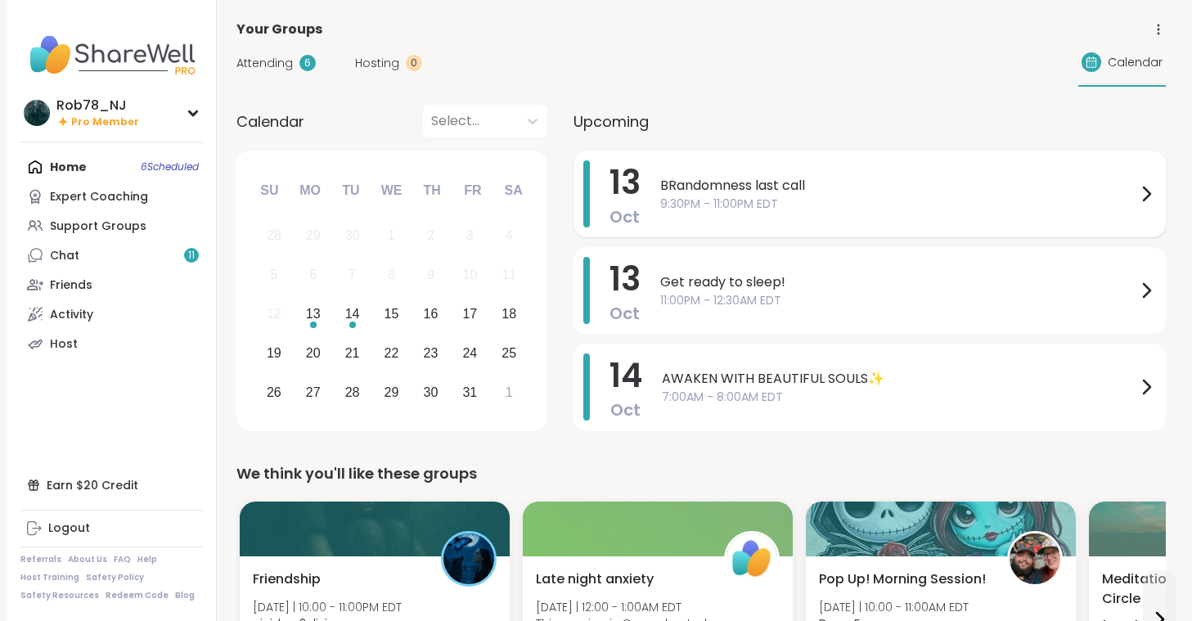
click at [761, 218] on div "BRandomness last call 9:30PM - 11:00PM EDT" at bounding box center [908, 193] width 496 height 67
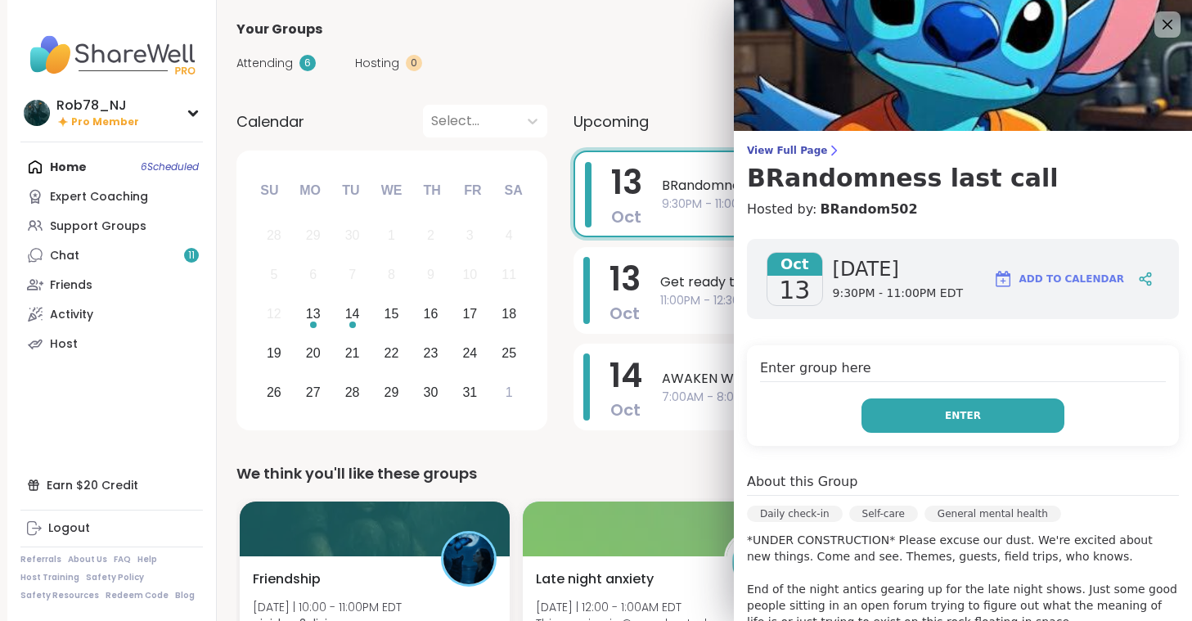
click at [931, 415] on button "Enter" at bounding box center [962, 415] width 203 height 34
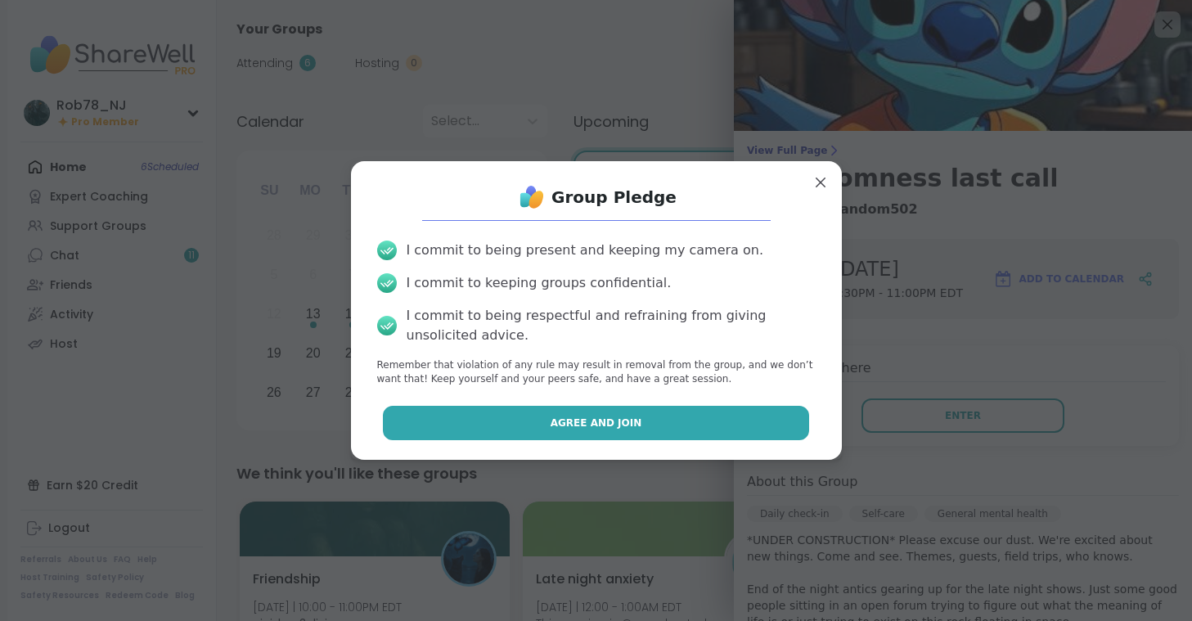
click at [630, 425] on span "Agree and Join" at bounding box center [596, 422] width 92 height 15
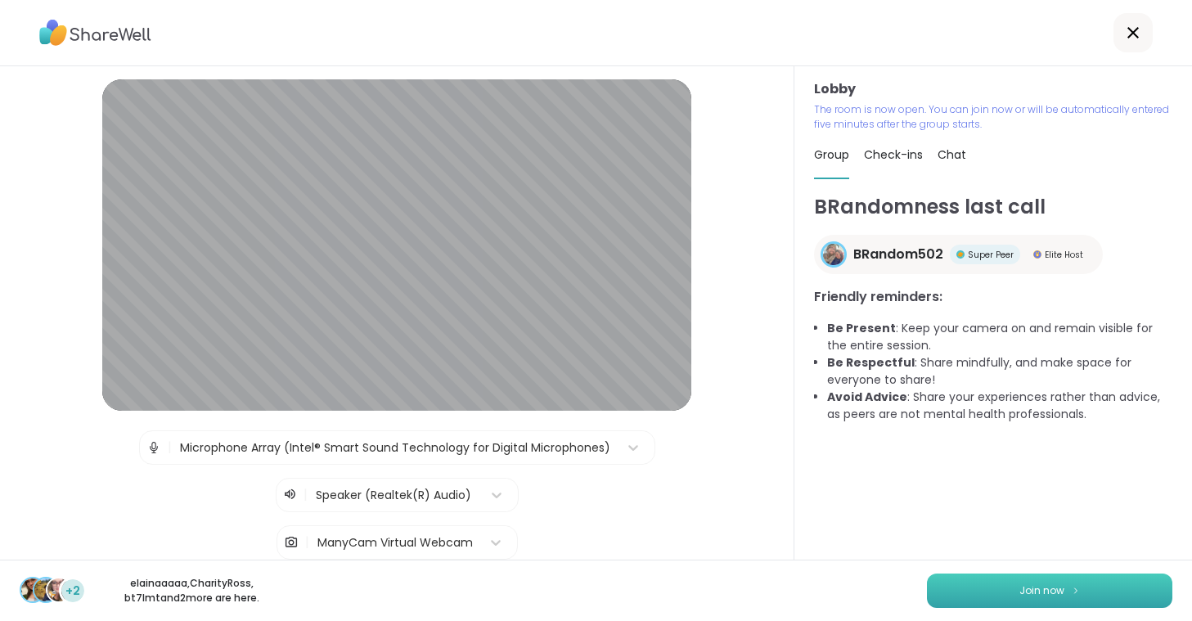
click at [1037, 590] on span "Join now" at bounding box center [1041, 590] width 45 height 15
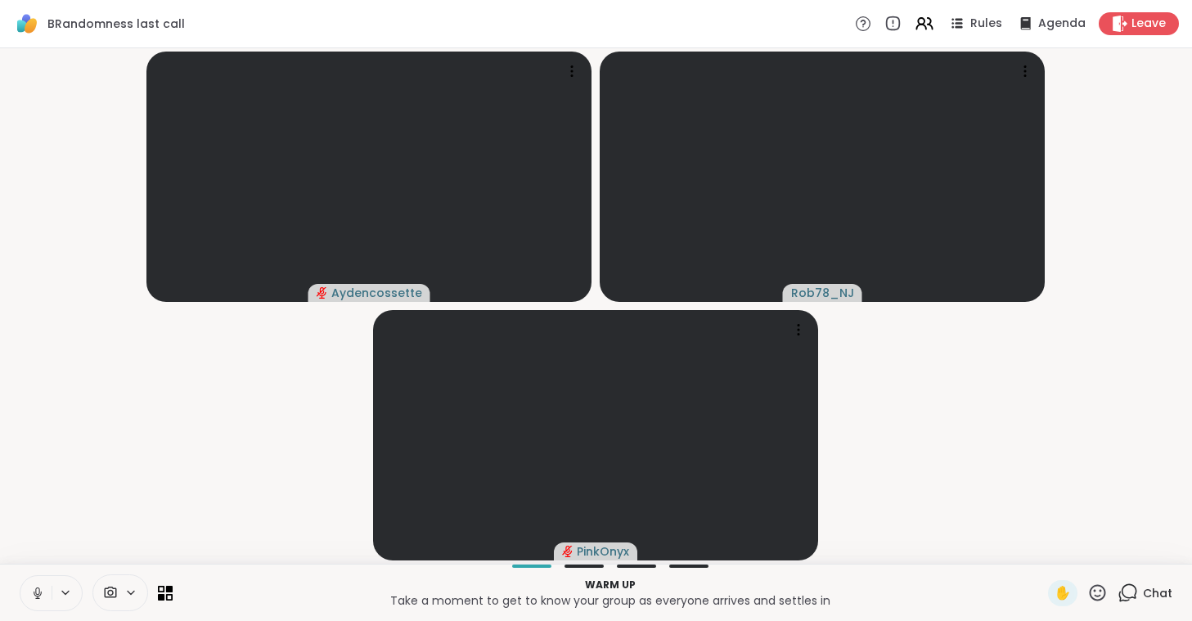
click at [114, 594] on icon at bounding box center [110, 593] width 15 height 16
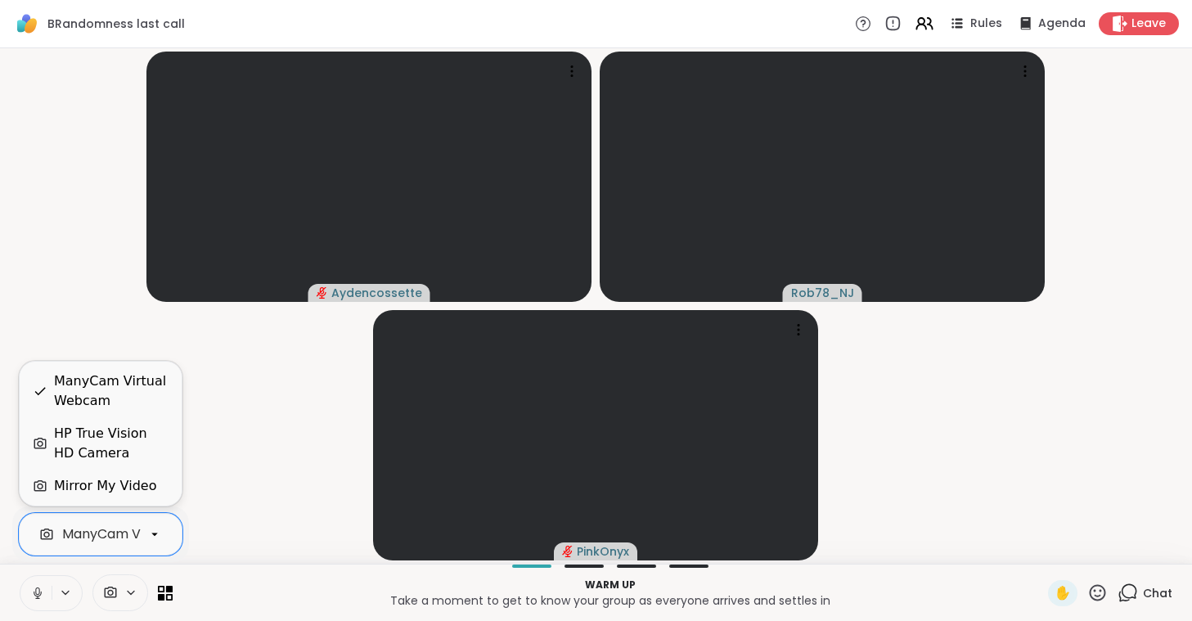
scroll to position [0, 73]
click at [114, 538] on div "ManyCam Virtual Webcam" at bounding box center [76, 534] width 174 height 20
click at [129, 442] on div "HP True Vision HD Camera" at bounding box center [111, 443] width 114 height 39
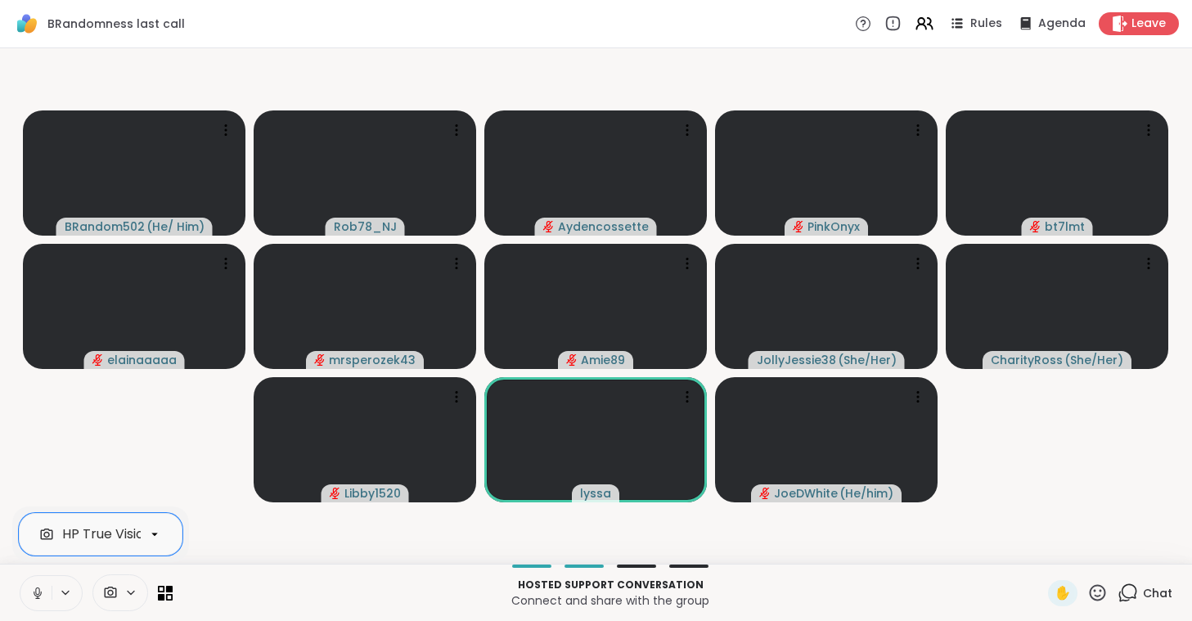
click at [39, 592] on icon at bounding box center [37, 590] width 4 height 7
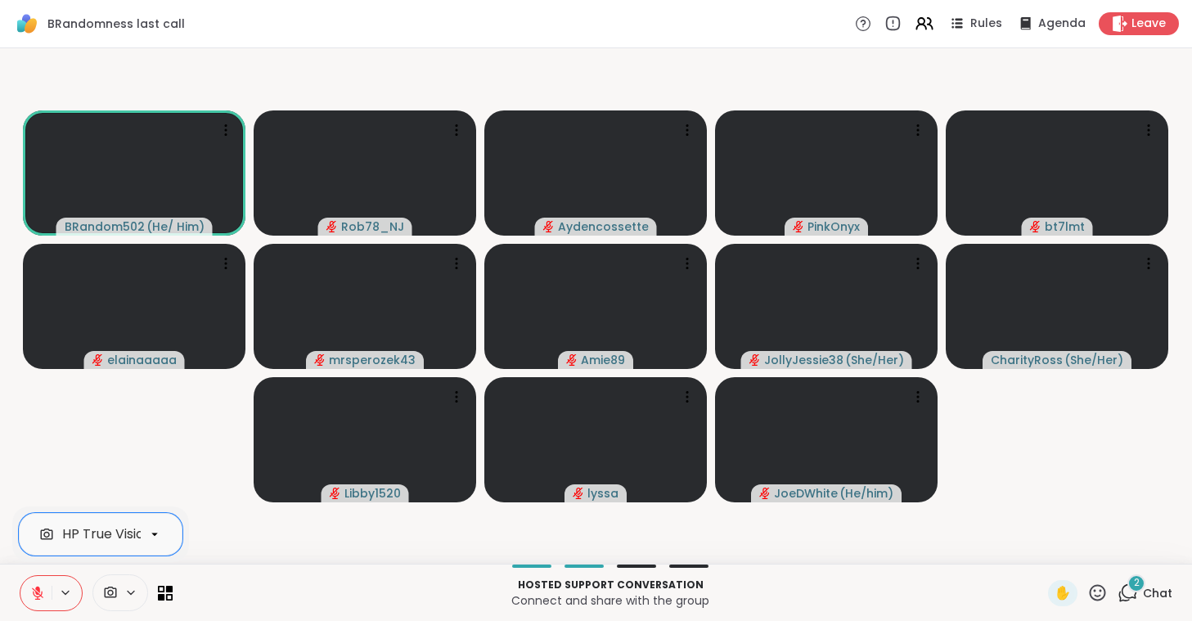
click at [39, 592] on icon at bounding box center [37, 589] width 5 height 7
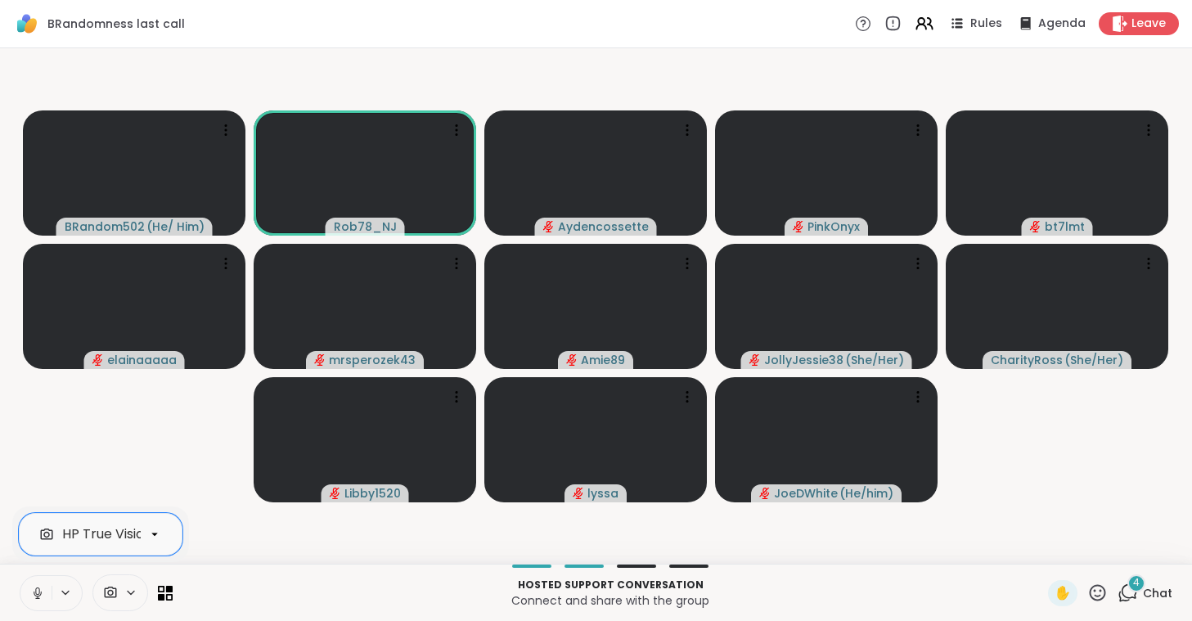
click at [39, 592] on icon at bounding box center [37, 590] width 4 height 7
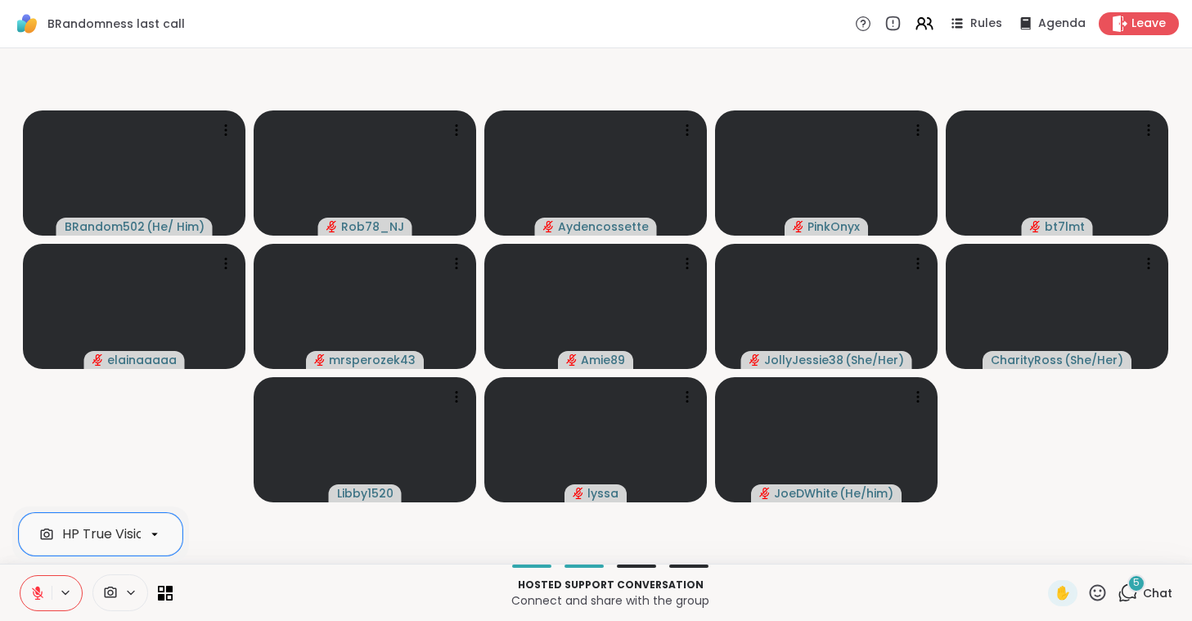
click at [39, 592] on icon at bounding box center [37, 589] width 5 height 7
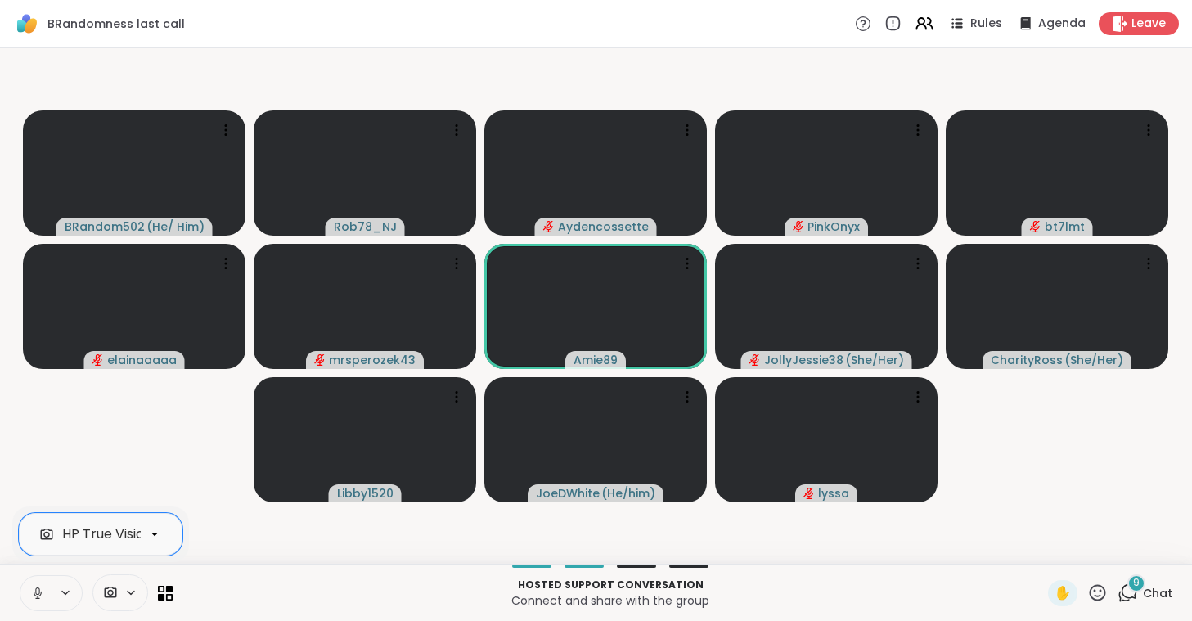
click at [39, 592] on icon at bounding box center [37, 590] width 4 height 7
click at [39, 592] on icon at bounding box center [37, 589] width 5 height 7
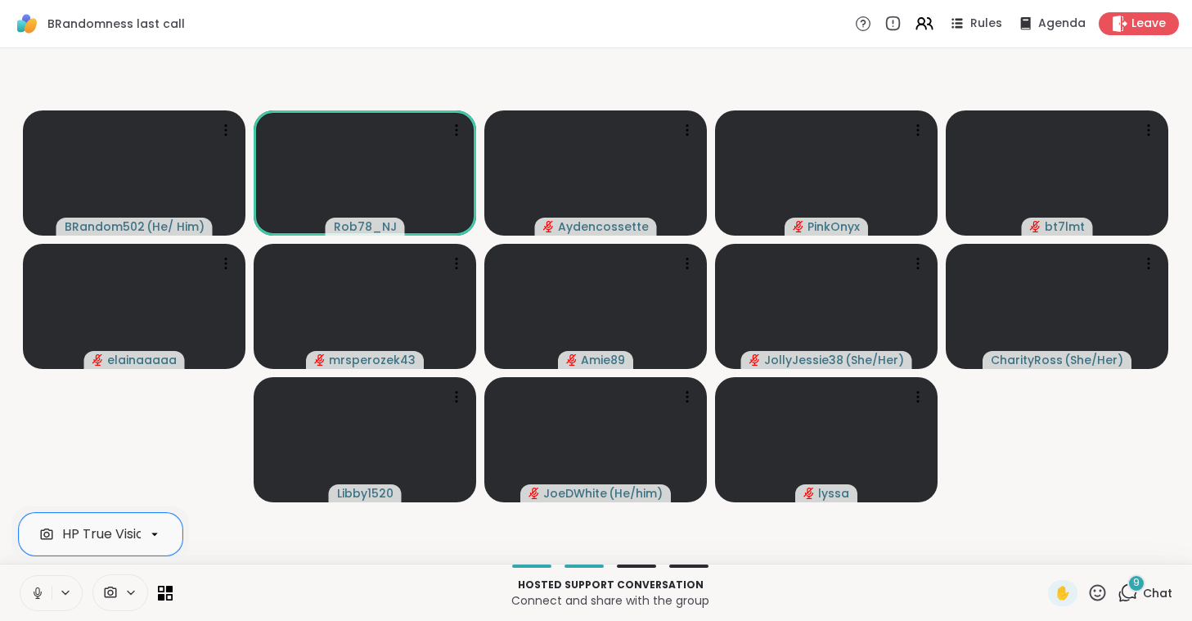
drag, startPoint x: 11, startPoint y: 573, endPoint x: 9, endPoint y: 552, distance: 21.4
click at [9, 552] on div "BRandomness last call Rules Agenda Leave BRandom502 ( He/ Him ) Rob78_NJ Aydenc…" at bounding box center [596, 310] width 1192 height 621
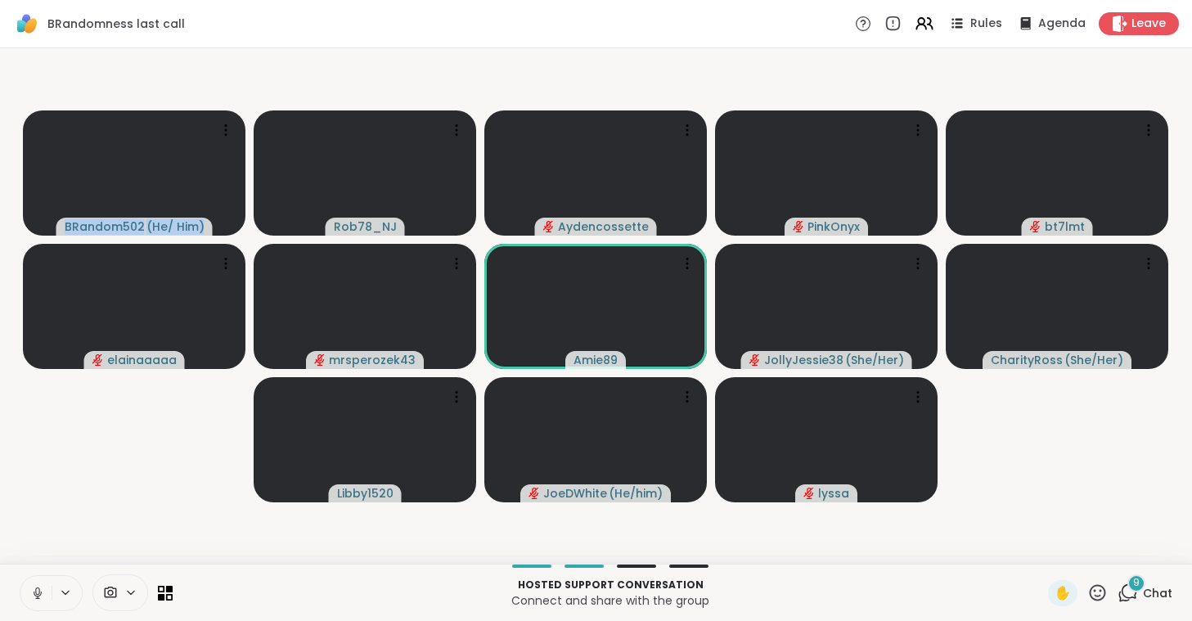
click at [31, 582] on button at bounding box center [35, 593] width 31 height 34
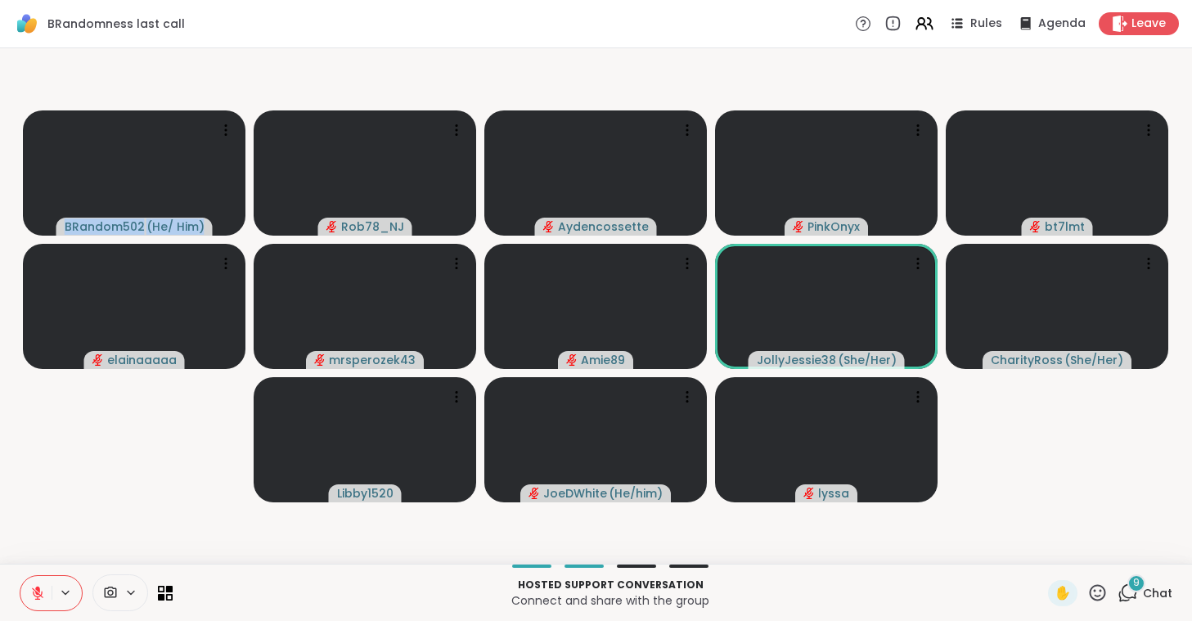
click at [38, 597] on icon at bounding box center [37, 592] width 11 height 11
click at [38, 597] on icon at bounding box center [37, 596] width 1 height 3
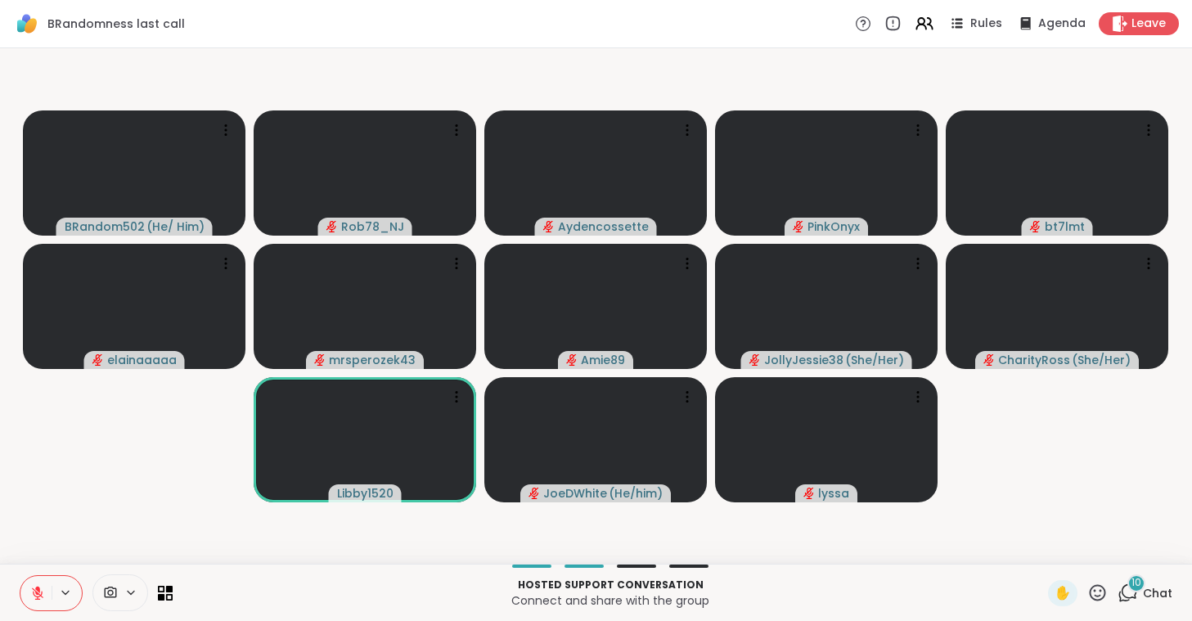
click at [974, 480] on video-player-container "BRandom502 ( He/ Him ) Rob78_NJ Aydencossette PinkOnyx bt7lmt elainaaaaa mrsper…" at bounding box center [596, 306] width 1172 height 502
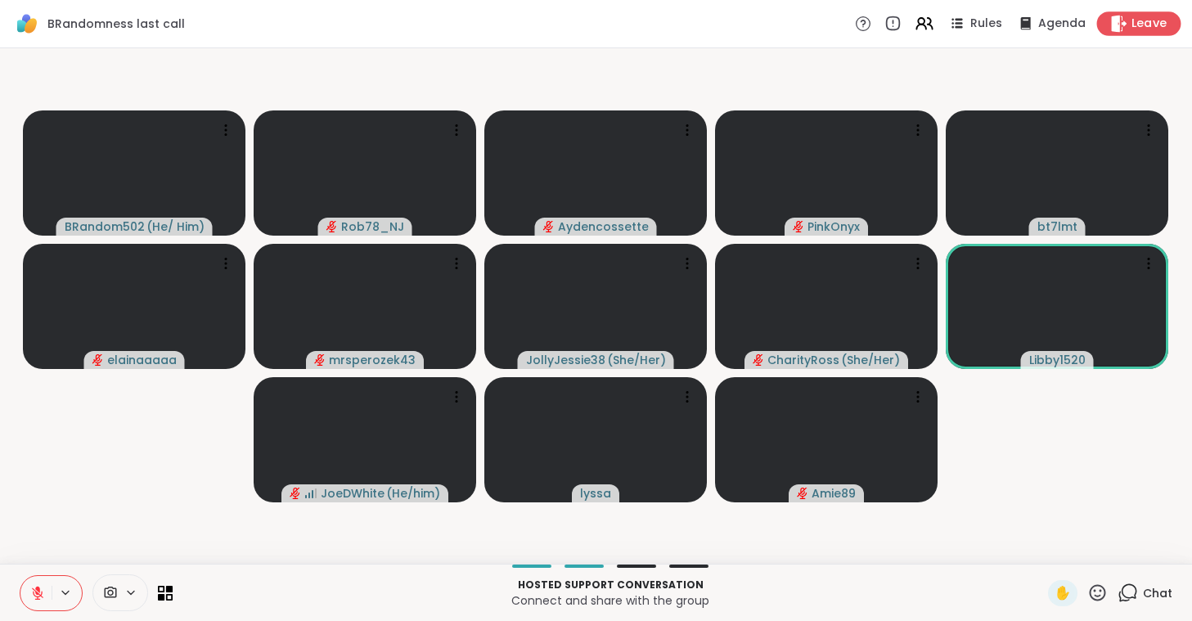
click at [1139, 27] on span "Leave" at bounding box center [1149, 24] width 36 height 17
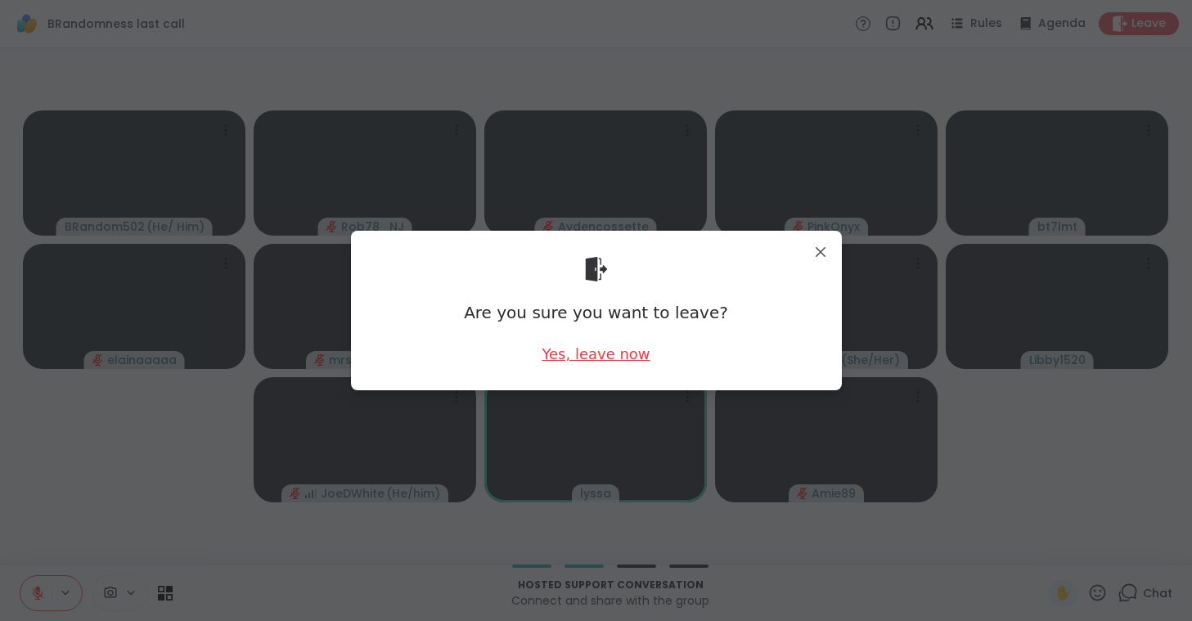
click at [605, 351] on div "Yes, leave now" at bounding box center [595, 353] width 108 height 20
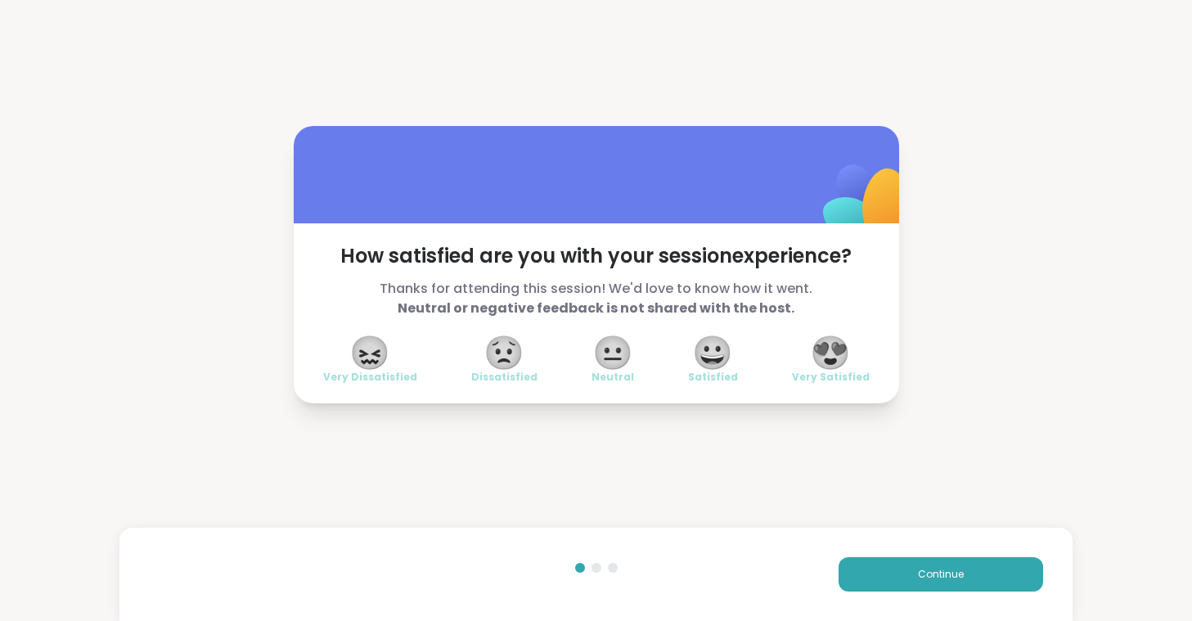
click at [109, 319] on div "How satisfied are you with your session experience? Thanks for attending this s…" at bounding box center [596, 264] width 1192 height 529
click at [826, 354] on span "😍" at bounding box center [830, 352] width 41 height 29
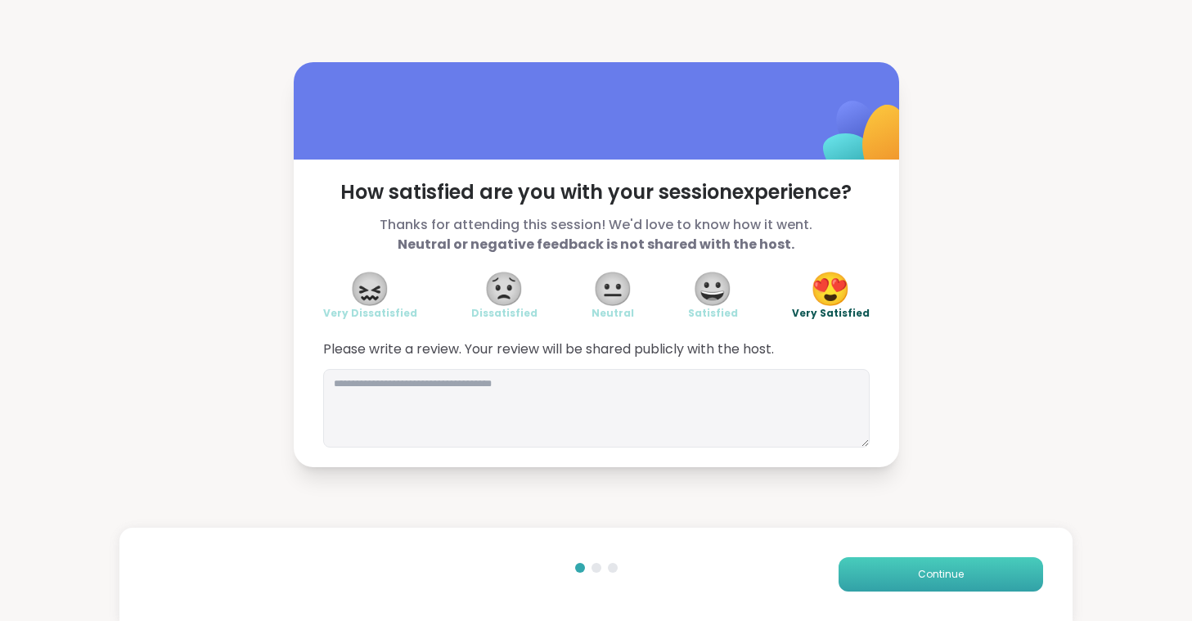
click at [919, 570] on span "Continue" at bounding box center [941, 574] width 46 height 15
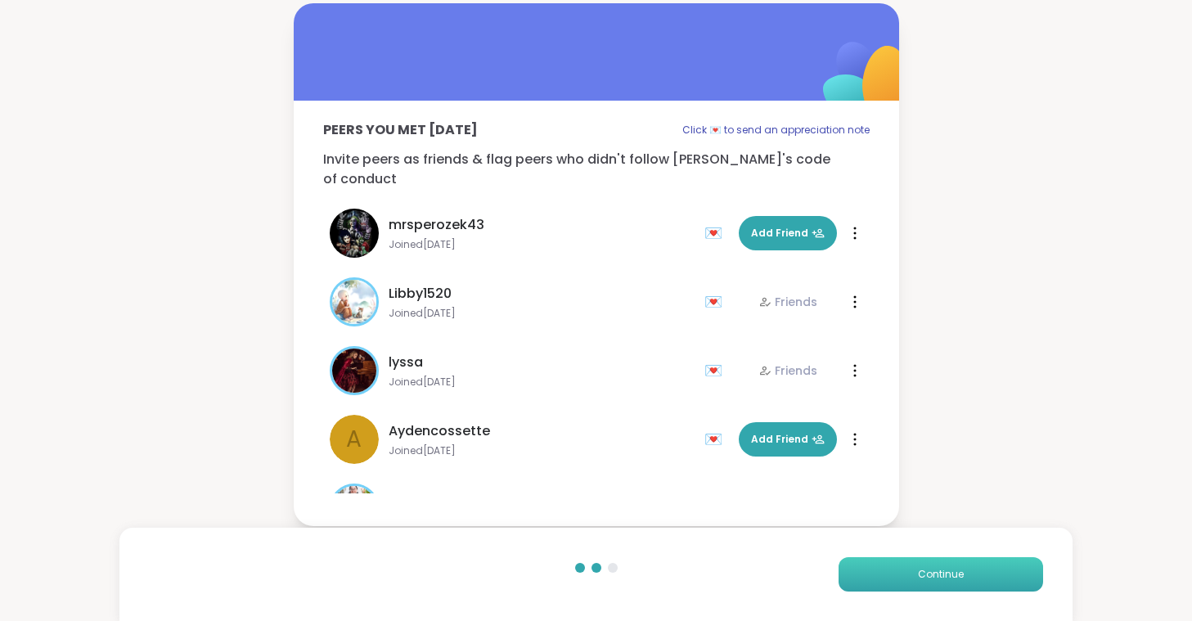
click at [919, 570] on span "Continue" at bounding box center [941, 574] width 46 height 15
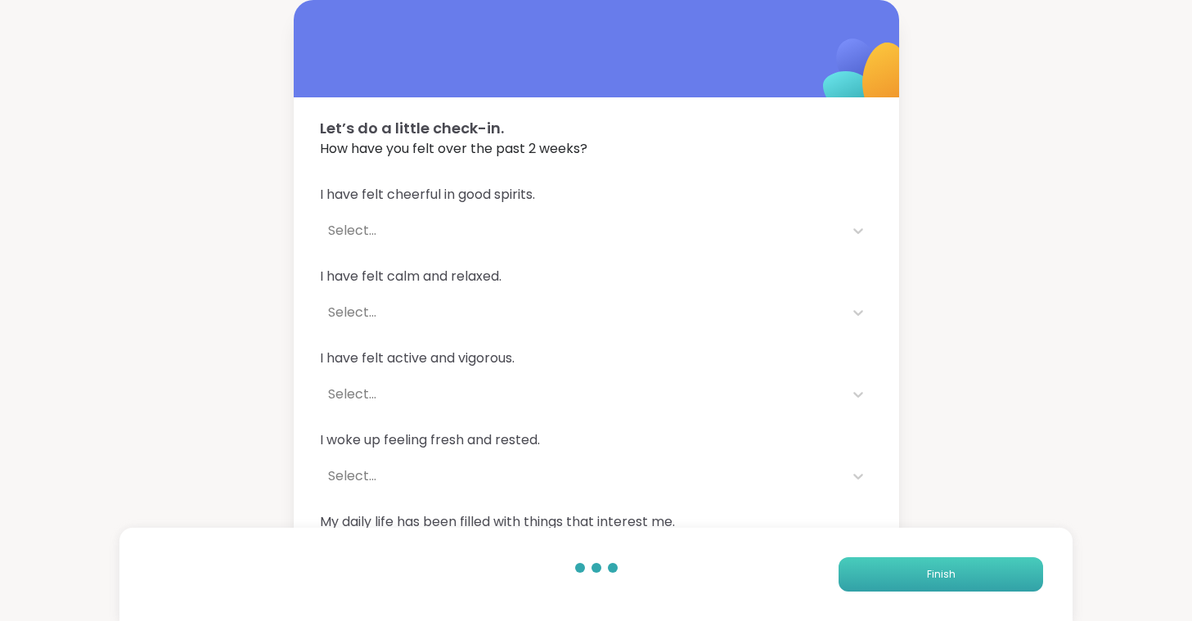
click at [919, 570] on button "Finish" at bounding box center [940, 574] width 204 height 34
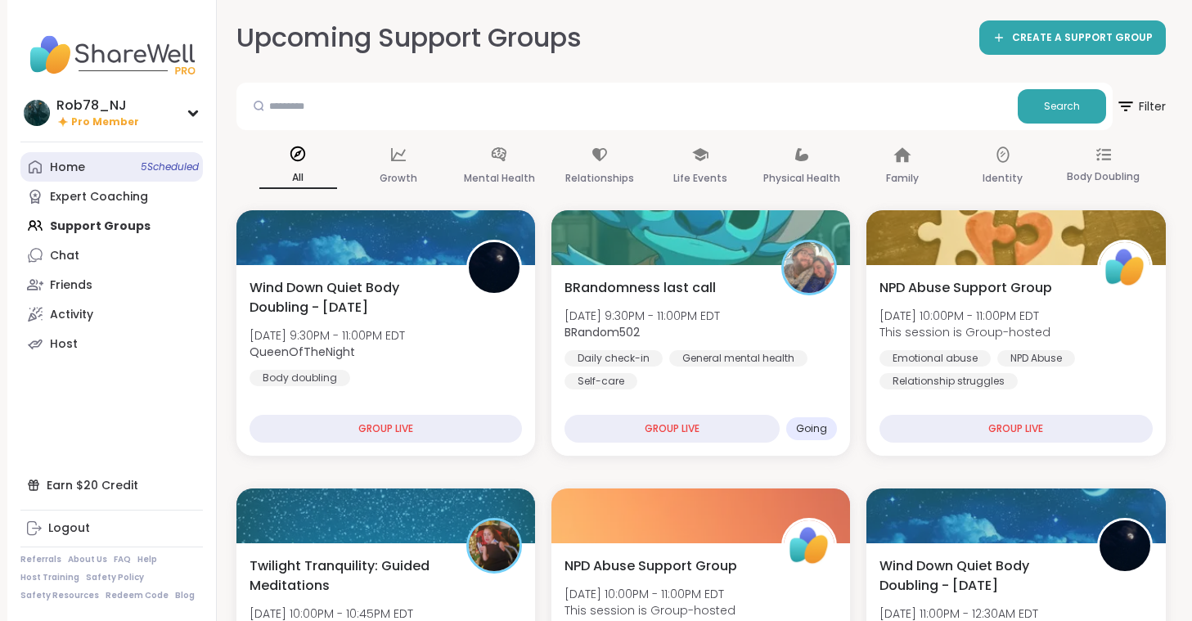
click at [89, 168] on link "Home 5 Scheduled" at bounding box center [111, 166] width 182 height 29
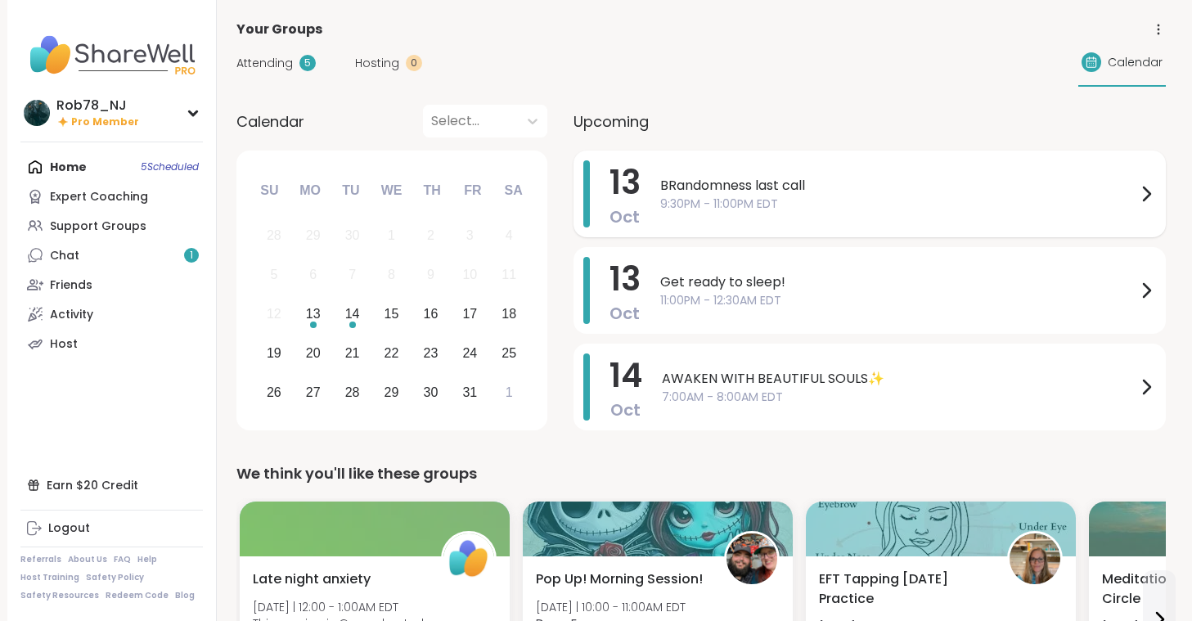
click at [805, 195] on span "BRandomness last call" at bounding box center [898, 186] width 476 height 20
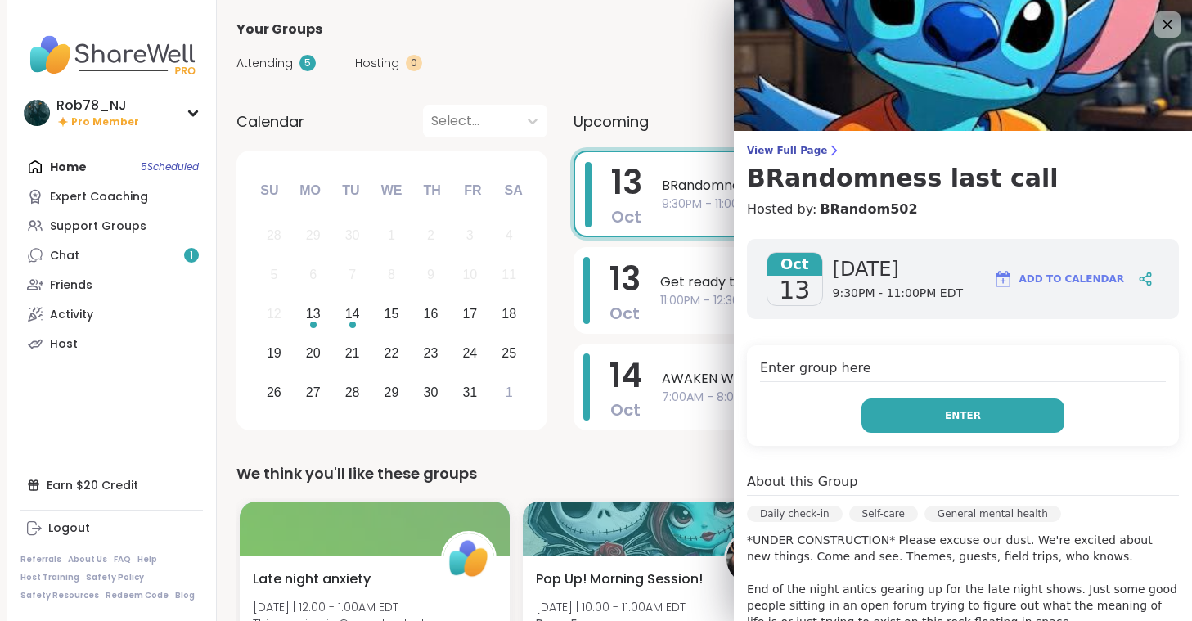
click at [934, 409] on button "Enter" at bounding box center [962, 415] width 203 height 34
click at [1165, 31] on icon at bounding box center [1166, 24] width 20 height 20
